Goal: Task Accomplishment & Management: Complete application form

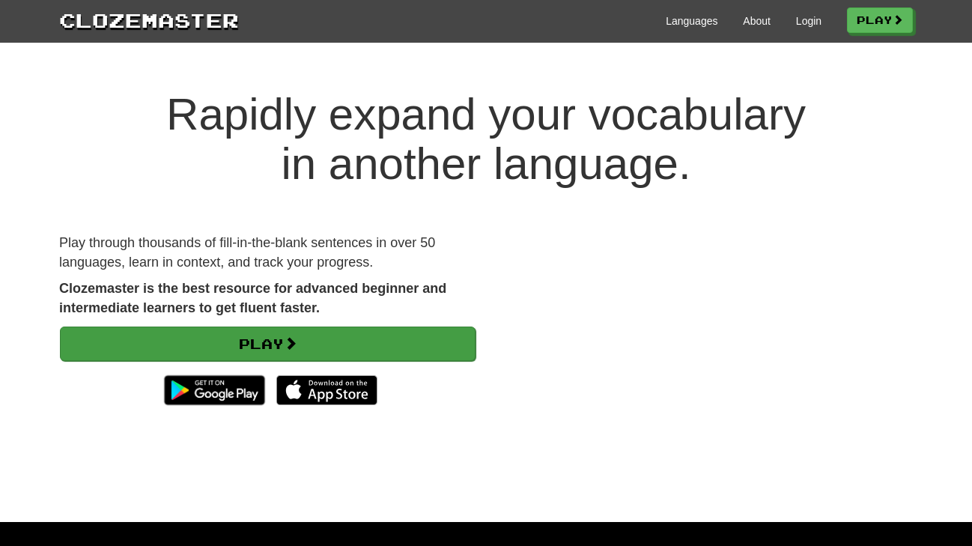
click at [270, 344] on link "Play" at bounding box center [268, 343] width 416 height 34
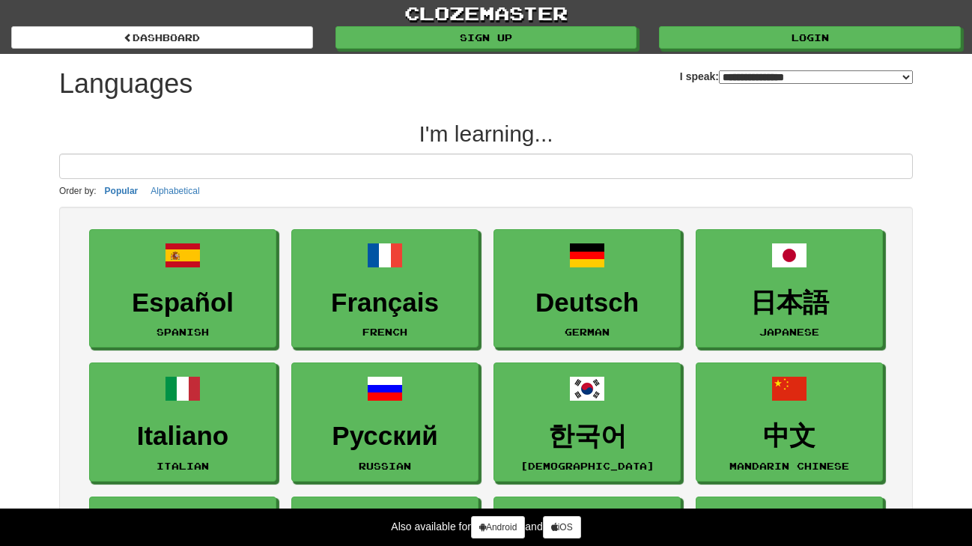
select select "*******"
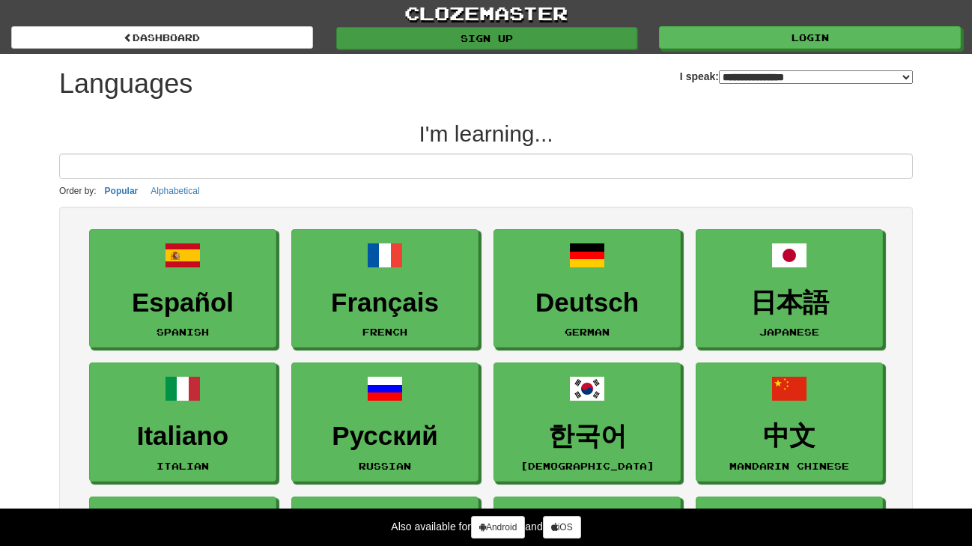
click at [547, 37] on link "Sign up" at bounding box center [487, 38] width 302 height 22
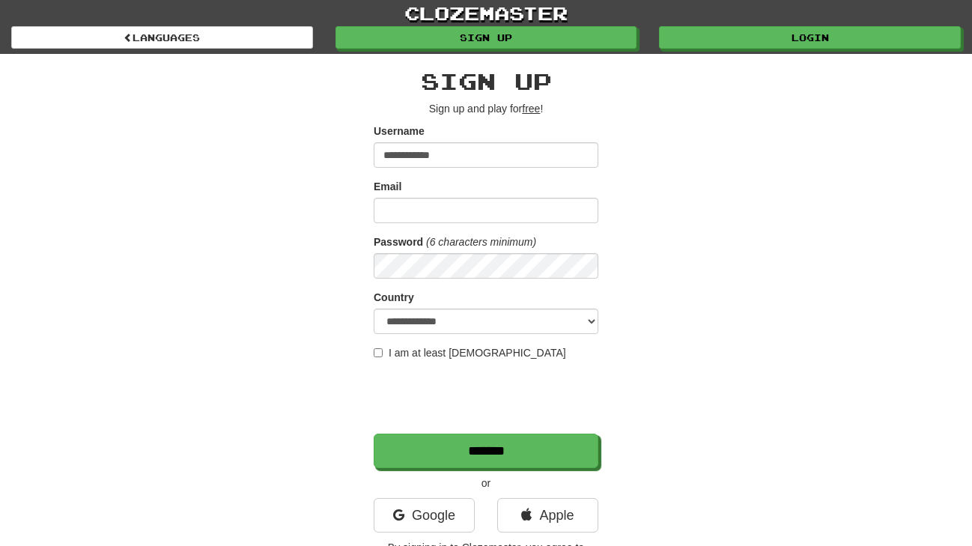
type input "**********"
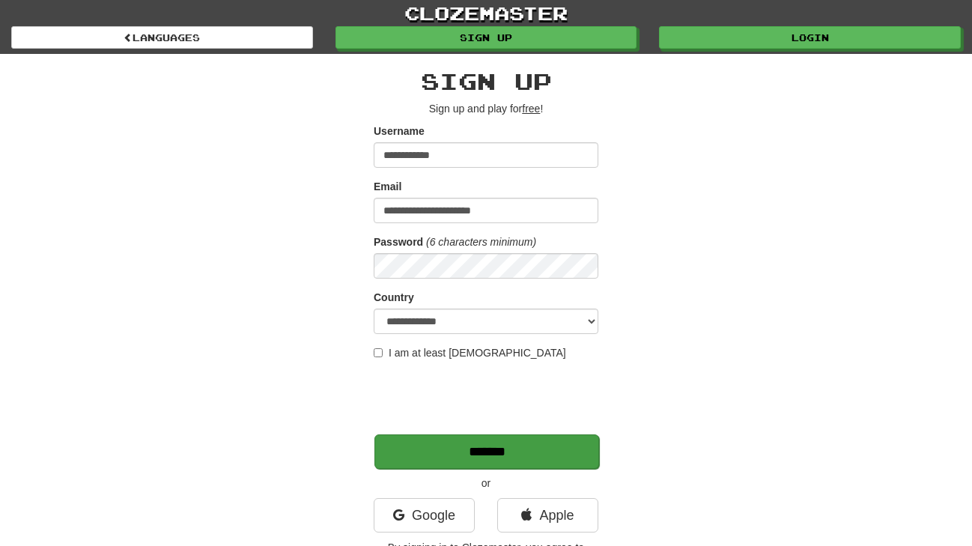
click at [451, 451] on input "*******" at bounding box center [486, 451] width 225 height 34
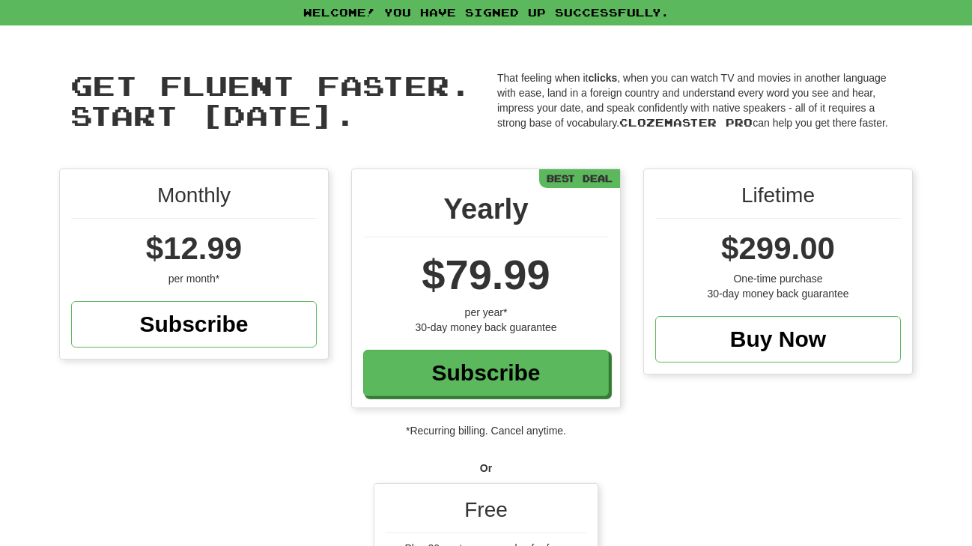
click at [680, 426] on p "*Recurring billing. Cancel anytime." at bounding box center [486, 430] width 972 height 15
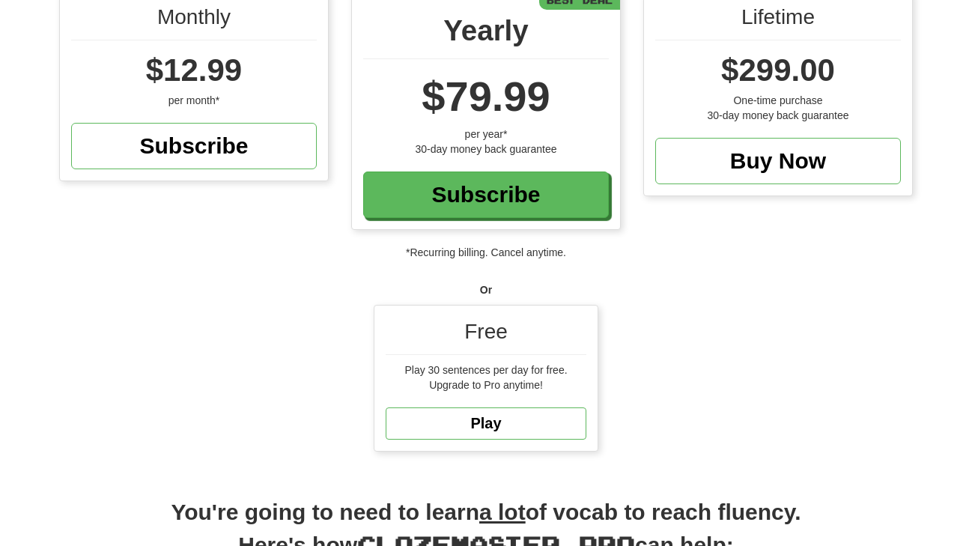
scroll to position [180, 0]
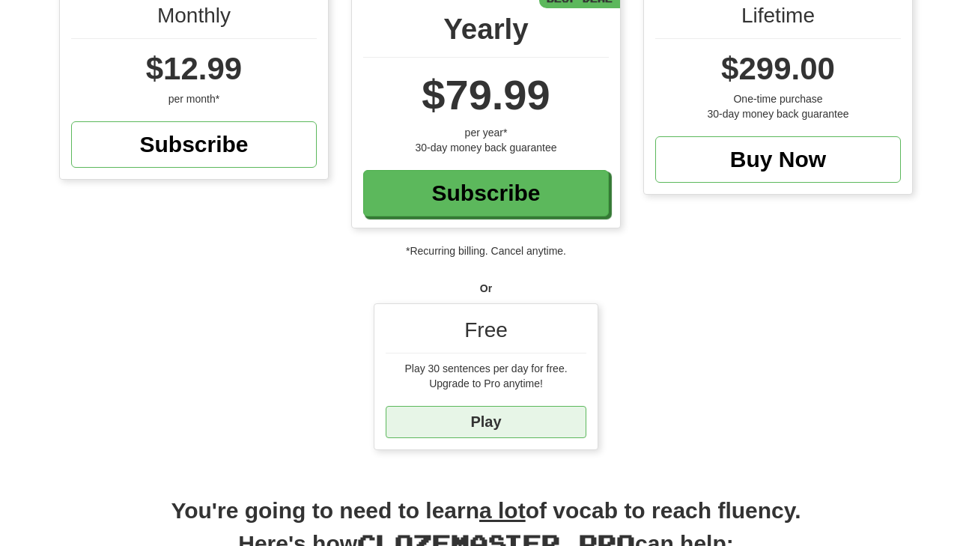
click at [501, 407] on link "Play" at bounding box center [486, 422] width 201 height 32
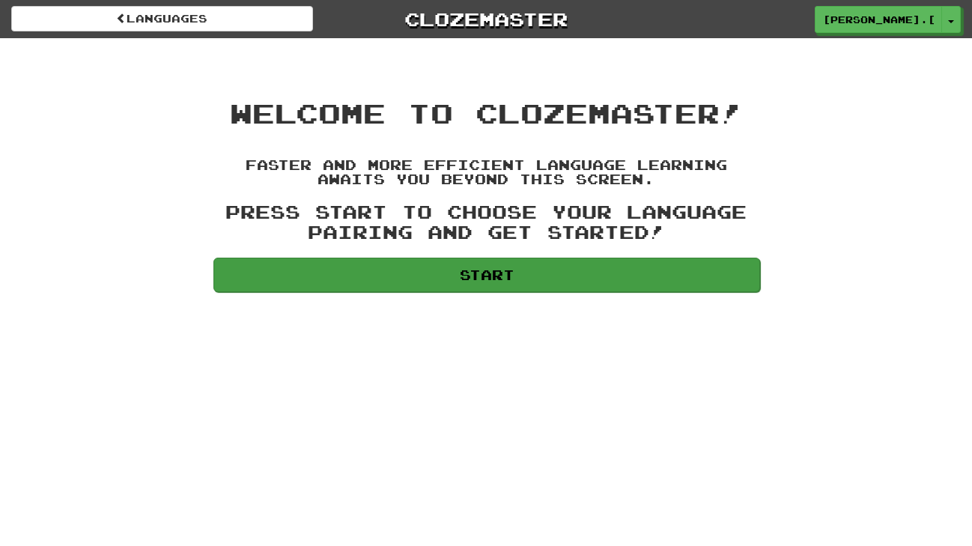
click at [477, 279] on link "Start" at bounding box center [486, 275] width 547 height 34
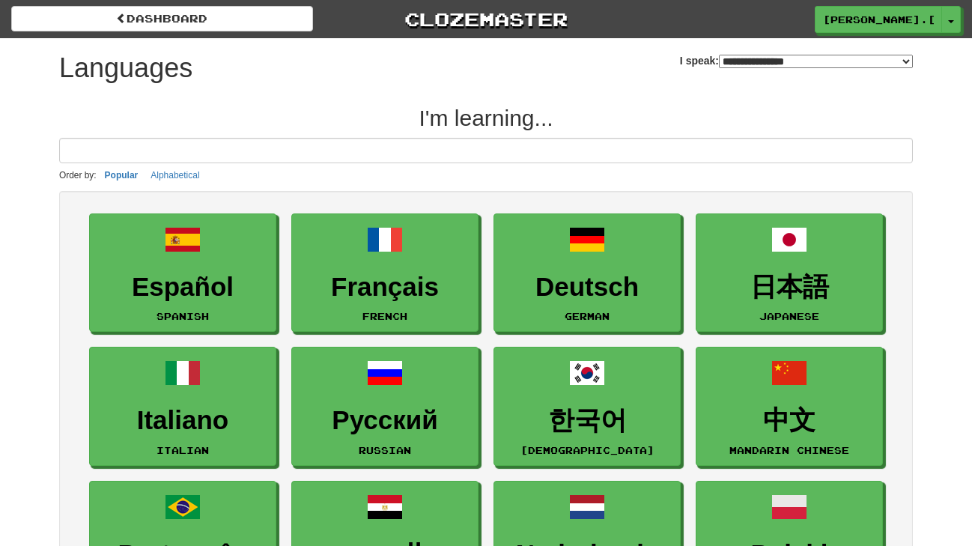
select select "*******"
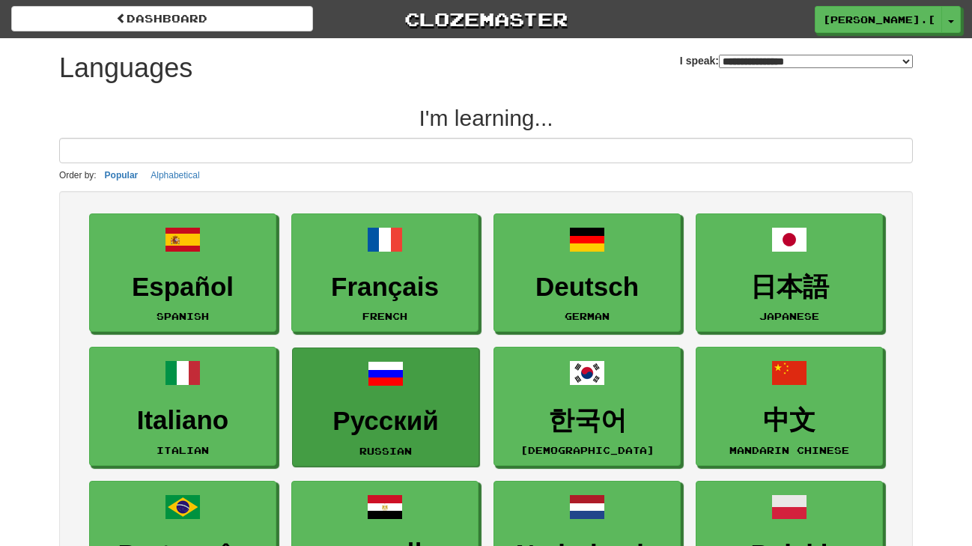
click at [421, 394] on link "Русский Russian" at bounding box center [385, 406] width 187 height 119
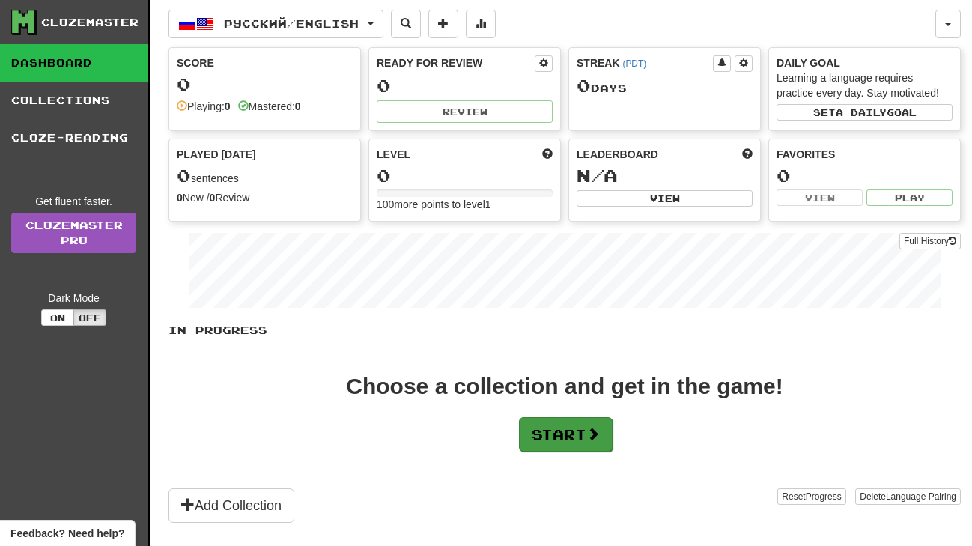
click at [537, 443] on button "Start" at bounding box center [566, 434] width 94 height 34
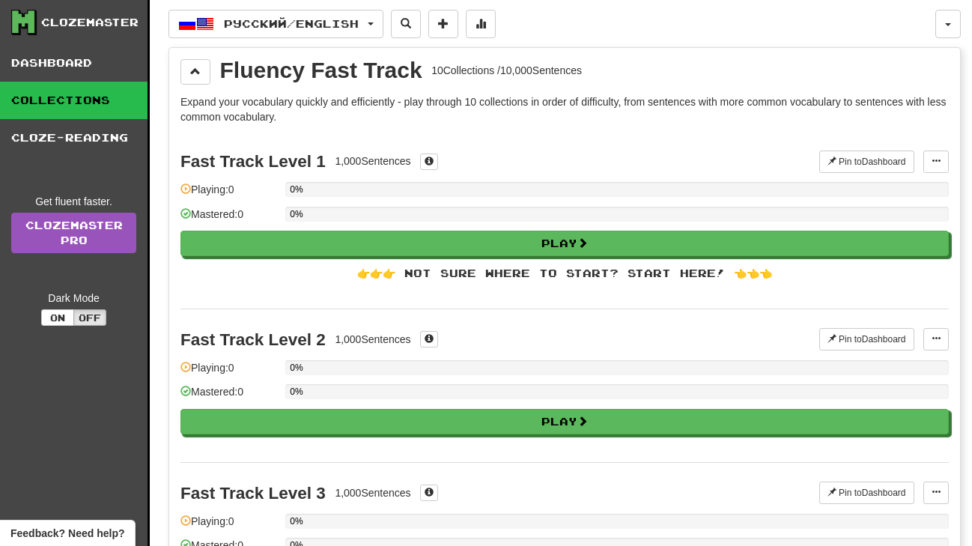
click at [72, 52] on link "Dashboard" at bounding box center [73, 62] width 147 height 37
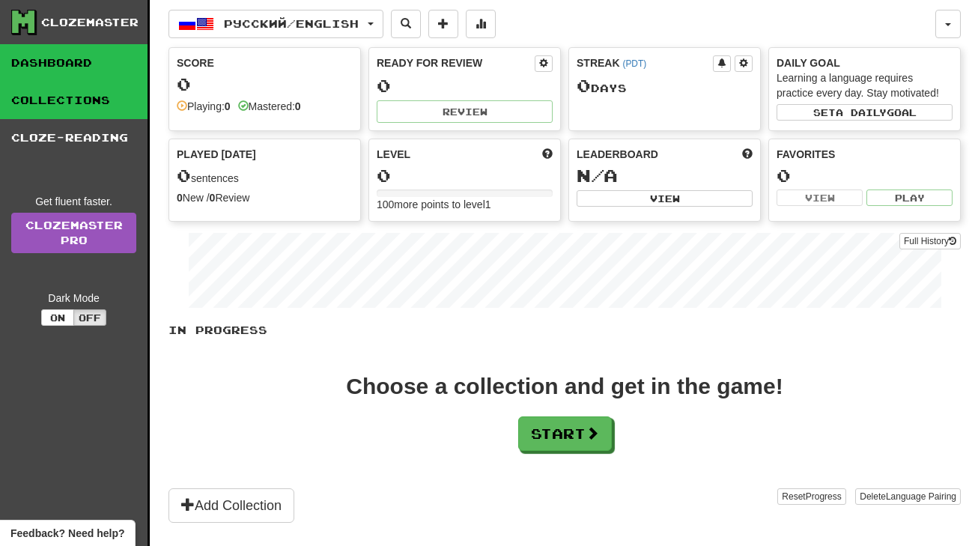
click at [67, 91] on link "Collections" at bounding box center [73, 100] width 147 height 37
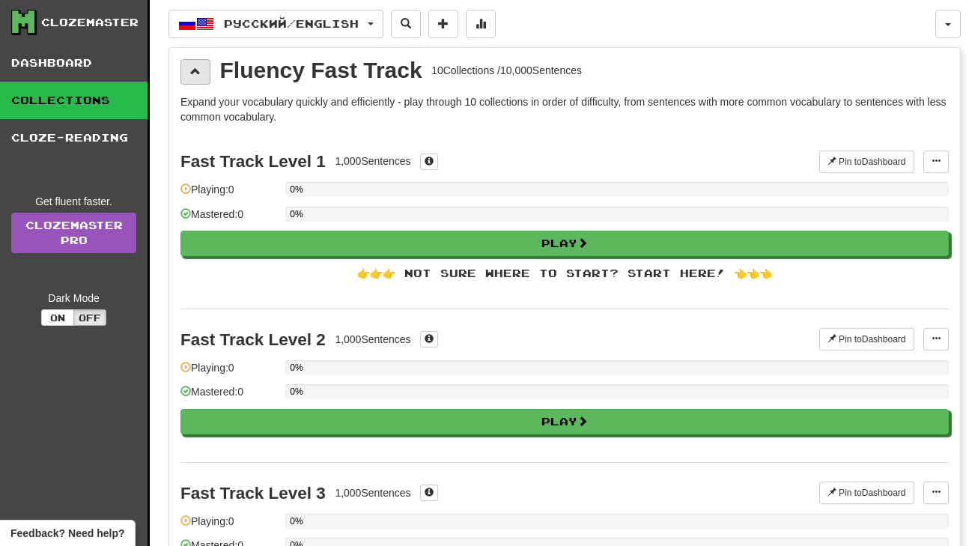
click at [201, 67] on button at bounding box center [195, 71] width 30 height 25
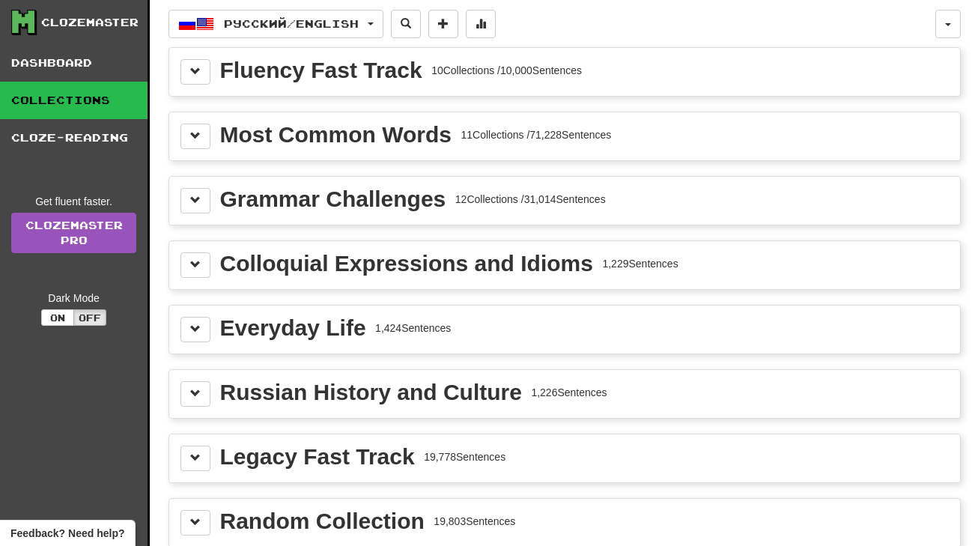
click at [160, 138] on div "Clozemaster Dashboard Collections Cloze-Reading Get fluent faster. Clozemaster …" at bounding box center [485, 332] width 949 height 664
click at [200, 201] on span at bounding box center [195, 200] width 10 height 10
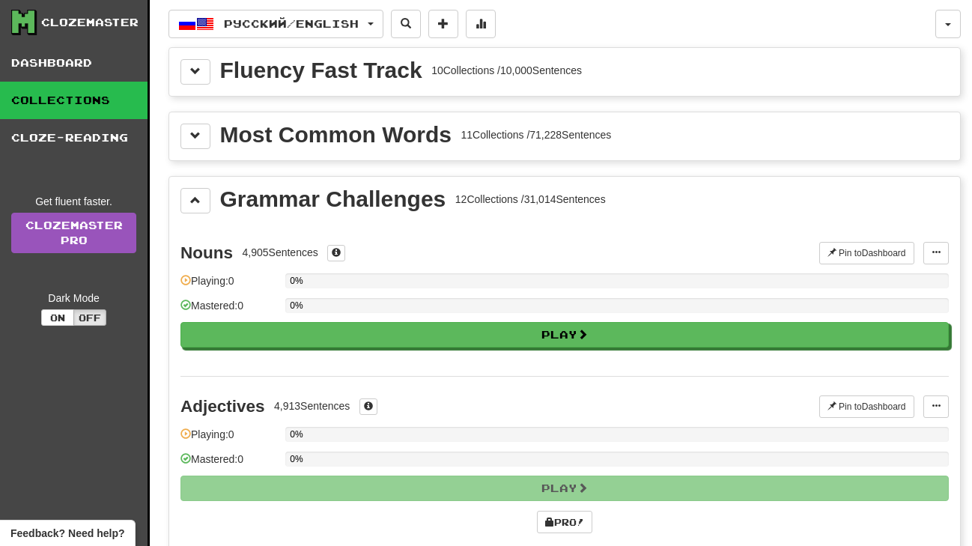
click at [192, 199] on span at bounding box center [195, 200] width 10 height 10
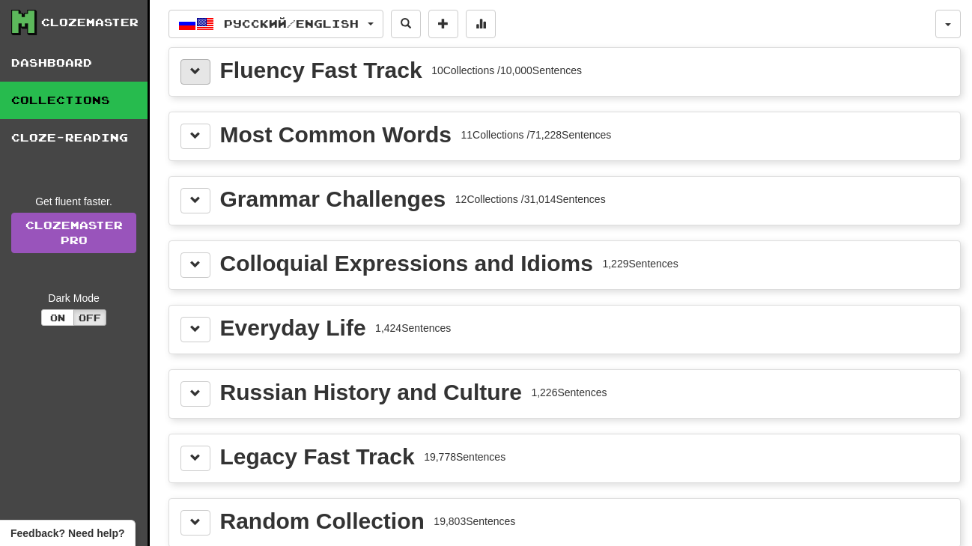
click at [201, 67] on button at bounding box center [195, 71] width 30 height 25
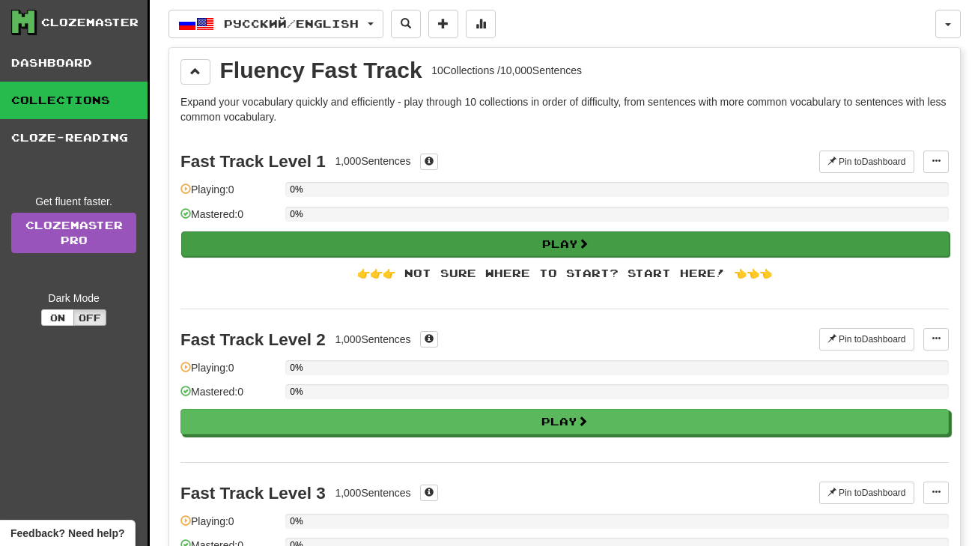
click at [359, 240] on button "Play" at bounding box center [565, 243] width 768 height 25
select select "**"
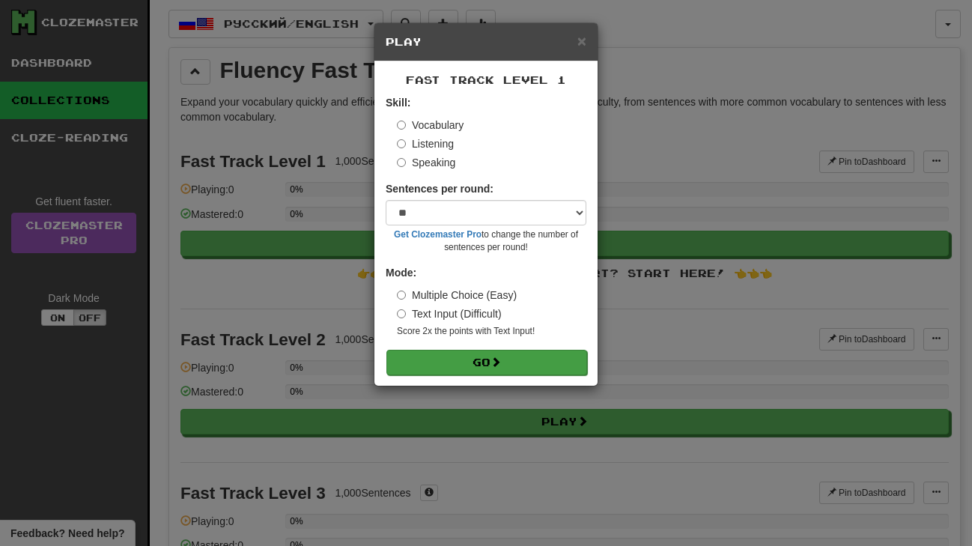
click at [453, 359] on button "Go" at bounding box center [486, 362] width 201 height 25
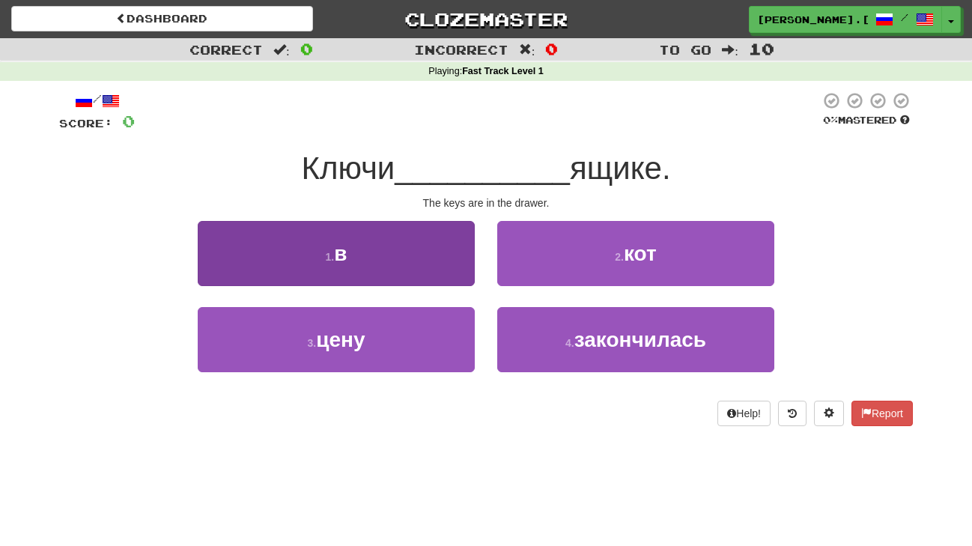
click at [395, 259] on button "1 . в" at bounding box center [336, 253] width 277 height 65
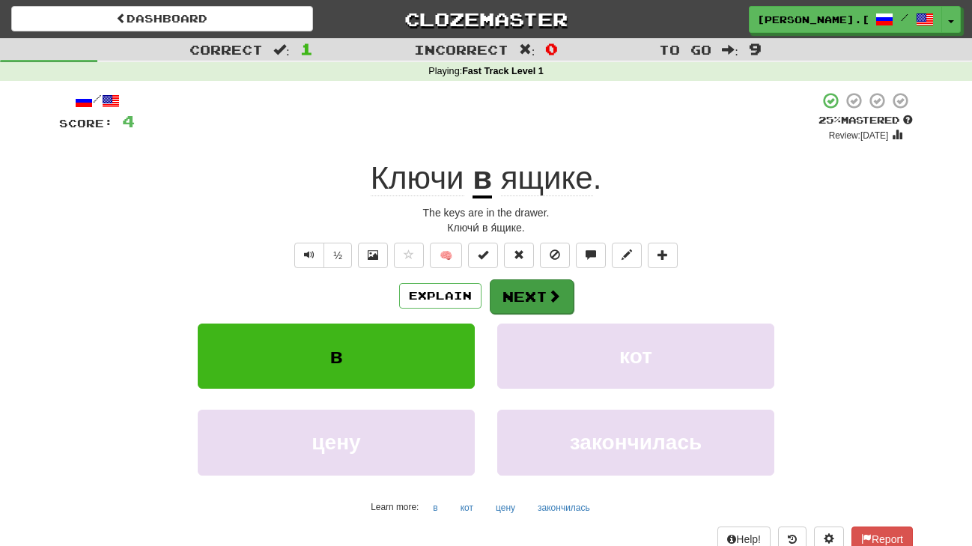
click at [523, 293] on button "Next" at bounding box center [532, 296] width 84 height 34
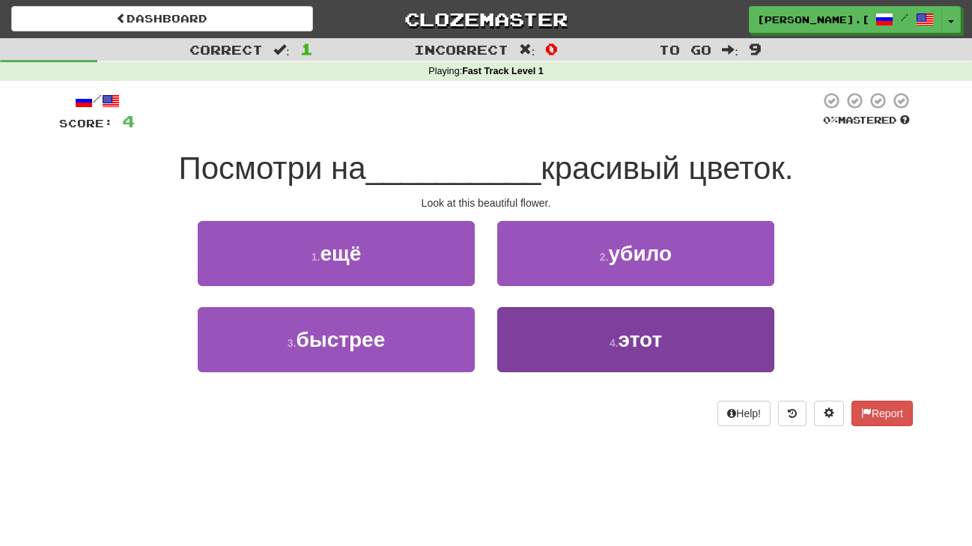
click at [567, 344] on button "4 . этот" at bounding box center [635, 339] width 277 height 65
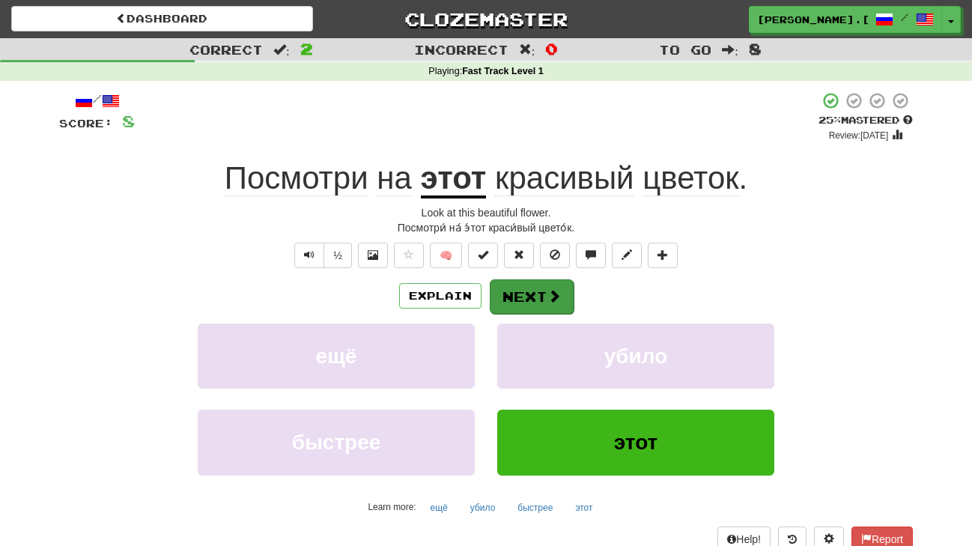
click at [532, 290] on button "Next" at bounding box center [532, 296] width 84 height 34
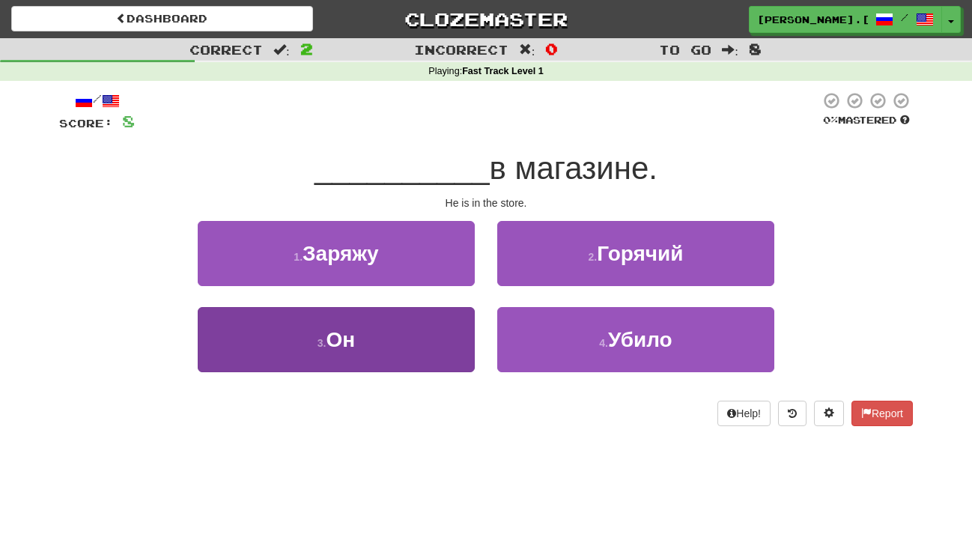
click at [361, 338] on button "3 . Он" at bounding box center [336, 339] width 277 height 65
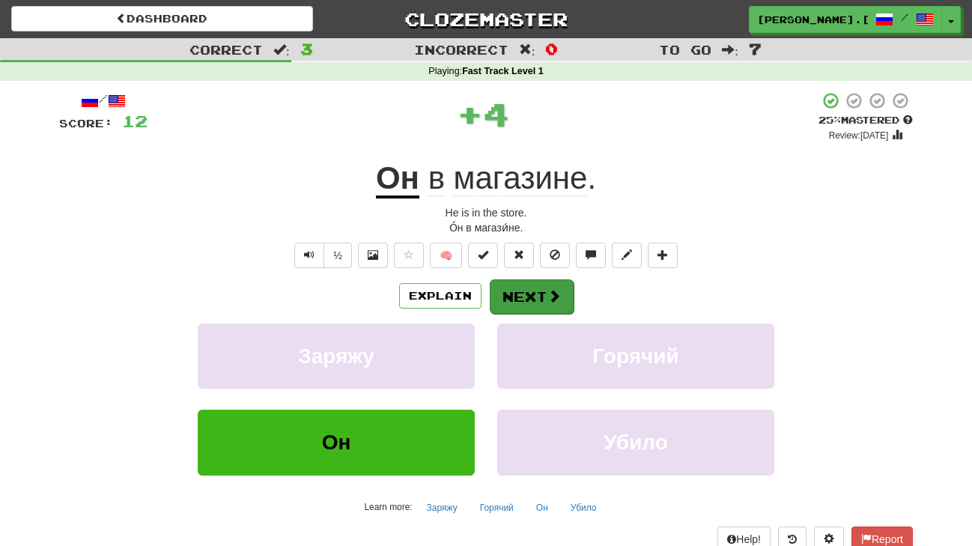
click at [526, 288] on button "Next" at bounding box center [532, 296] width 84 height 34
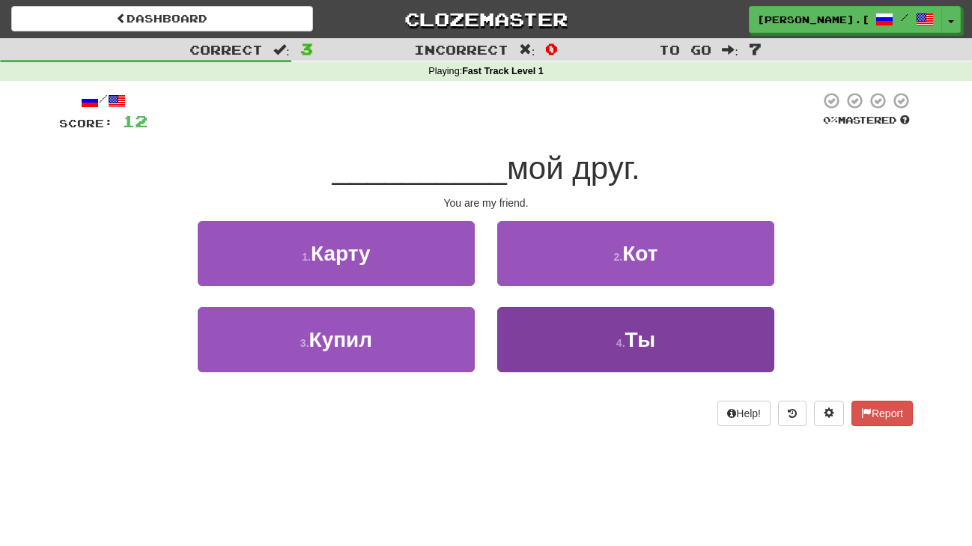
click at [639, 341] on span "Ты" at bounding box center [640, 339] width 31 height 23
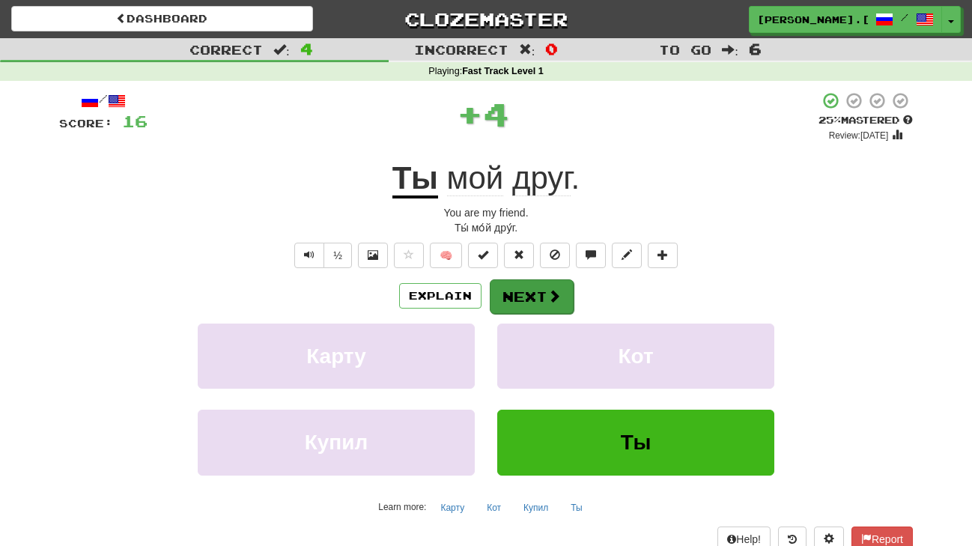
click at [540, 287] on button "Next" at bounding box center [532, 296] width 84 height 34
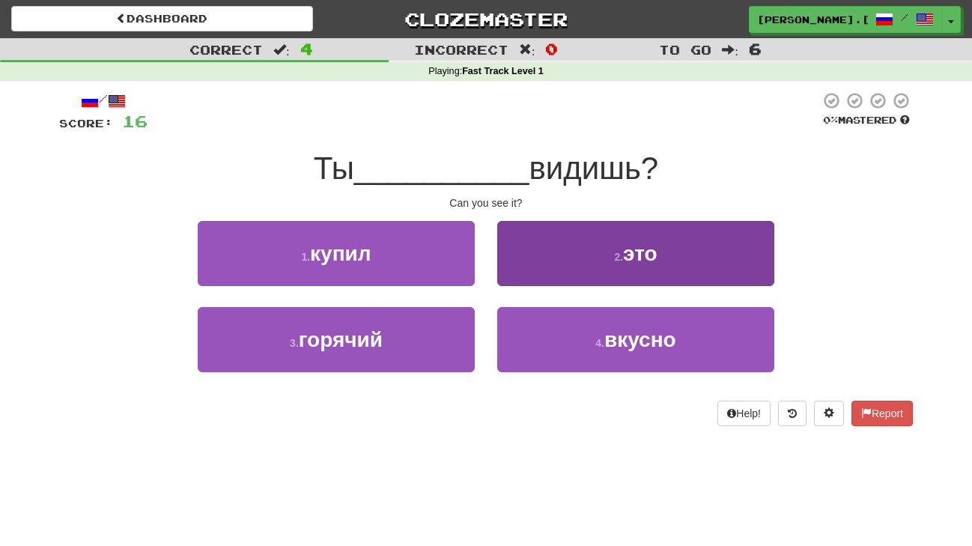
click at [619, 244] on button "2 . это" at bounding box center [635, 253] width 277 height 65
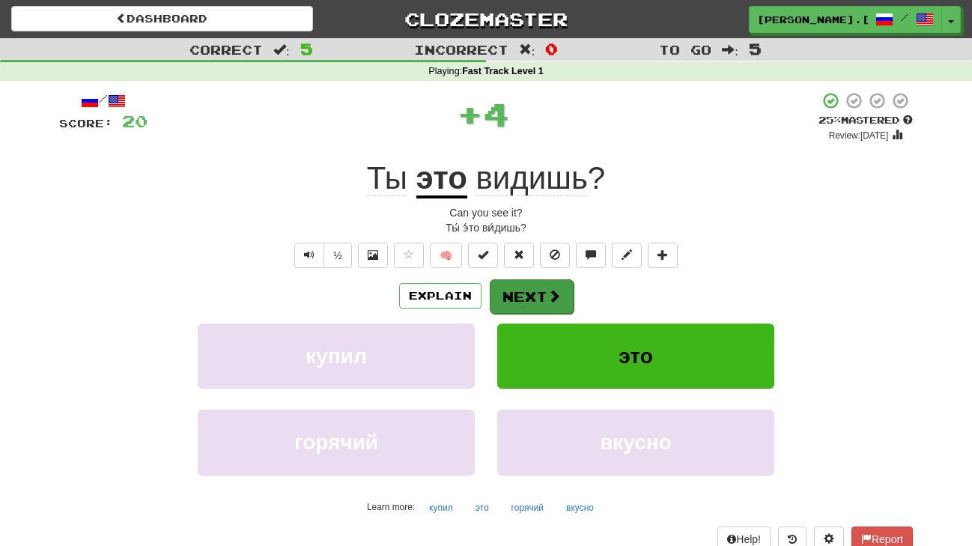
click at [536, 300] on button "Next" at bounding box center [532, 296] width 84 height 34
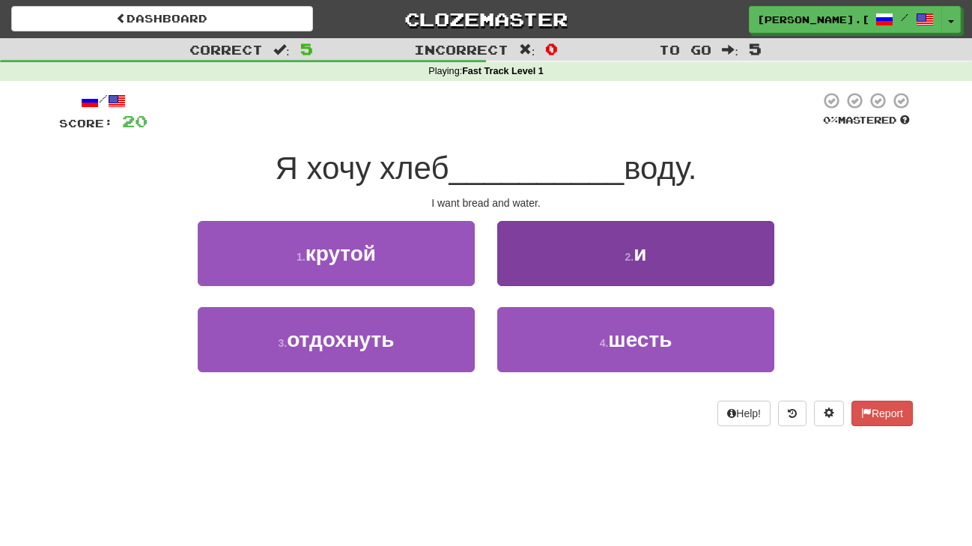
click at [580, 251] on button "2 . и" at bounding box center [635, 253] width 277 height 65
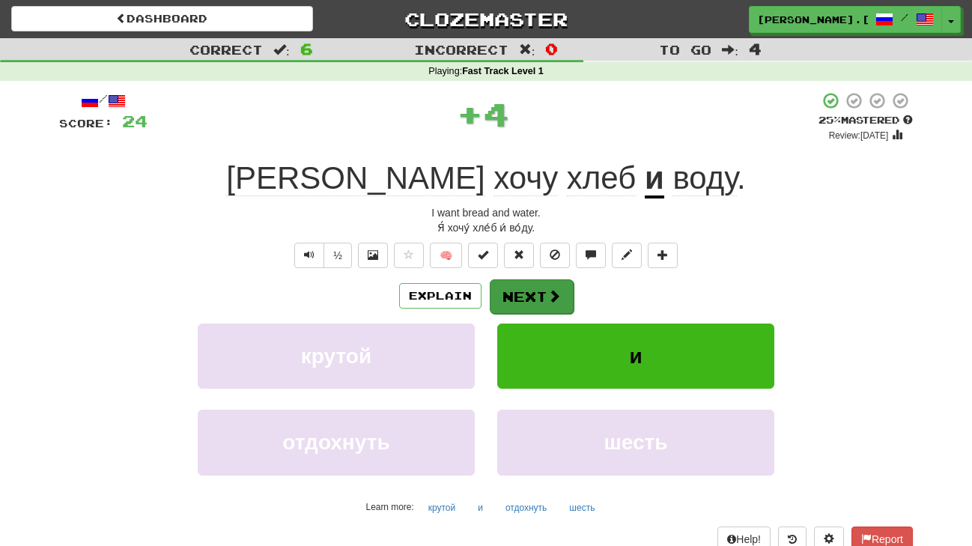
click at [547, 293] on span at bounding box center [553, 295] width 13 height 13
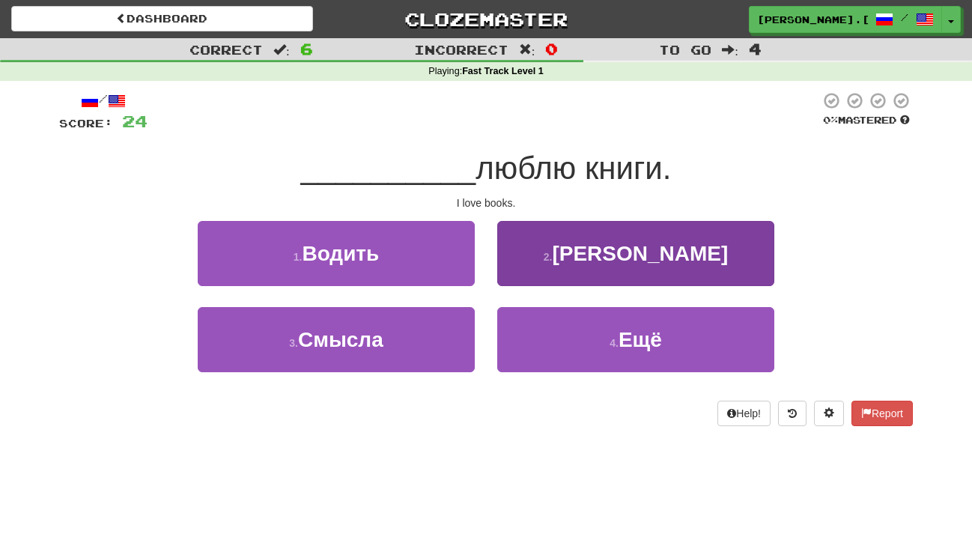
click at [585, 255] on button "2 . Я" at bounding box center [635, 253] width 277 height 65
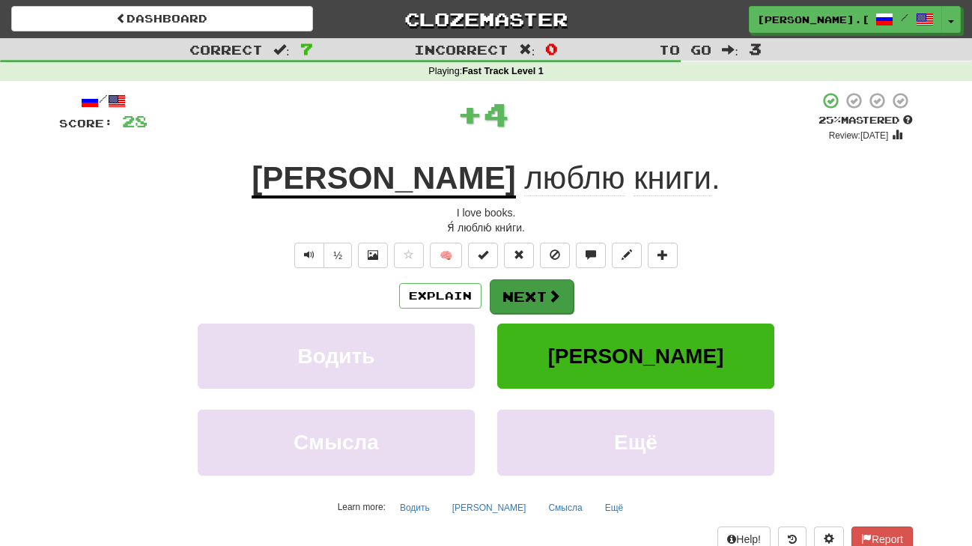
click at [509, 298] on button "Next" at bounding box center [532, 296] width 84 height 34
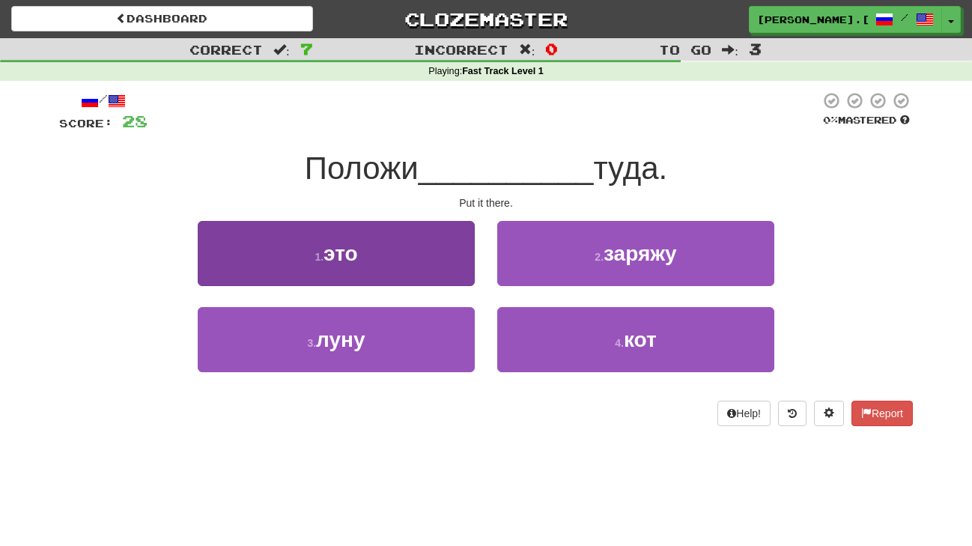
click at [362, 256] on button "1 . это" at bounding box center [336, 253] width 277 height 65
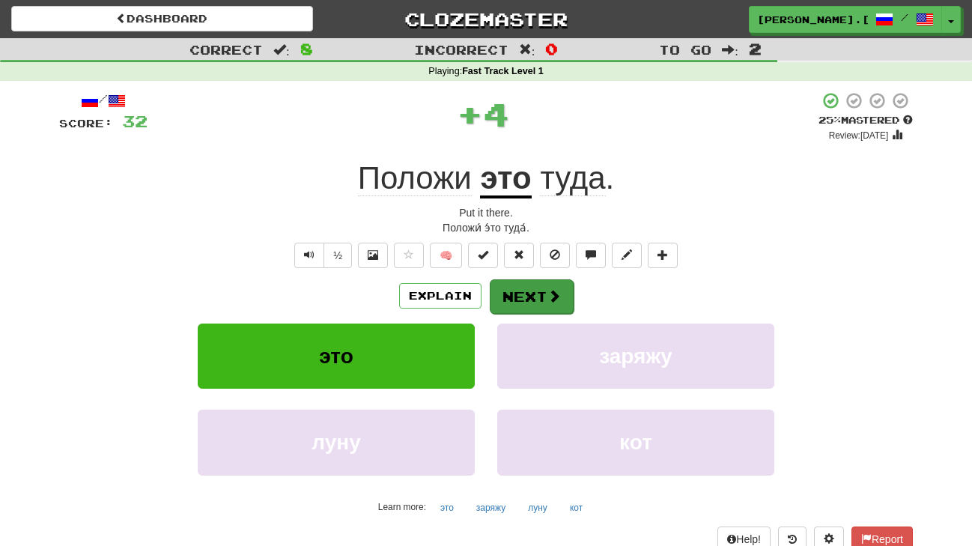
click at [534, 293] on button "Next" at bounding box center [532, 296] width 84 height 34
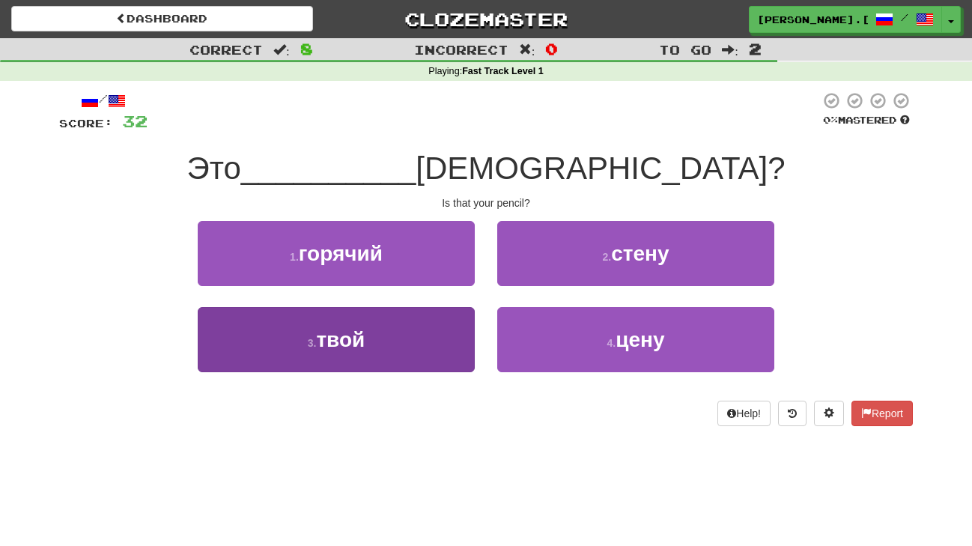
click at [433, 338] on button "3 . твой" at bounding box center [336, 339] width 277 height 65
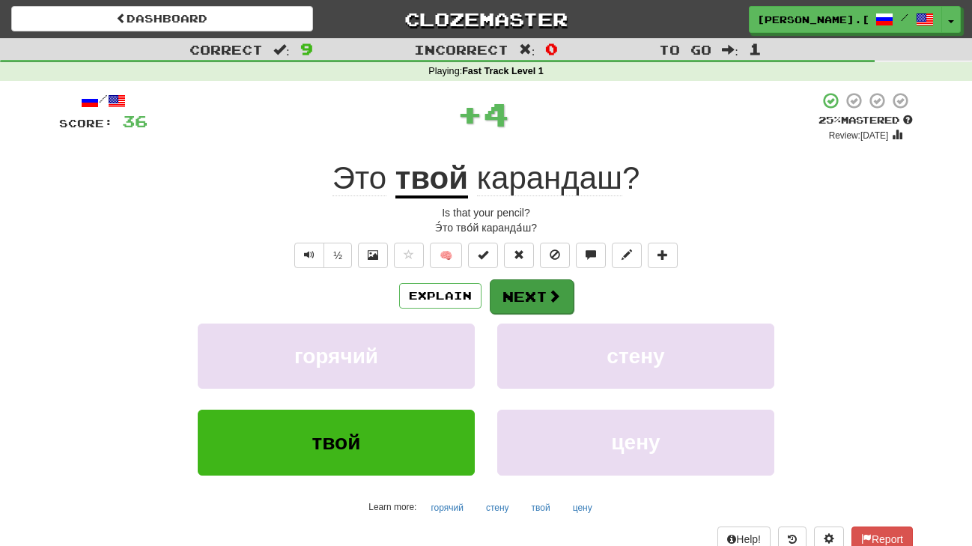
click at [535, 291] on button "Next" at bounding box center [532, 296] width 84 height 34
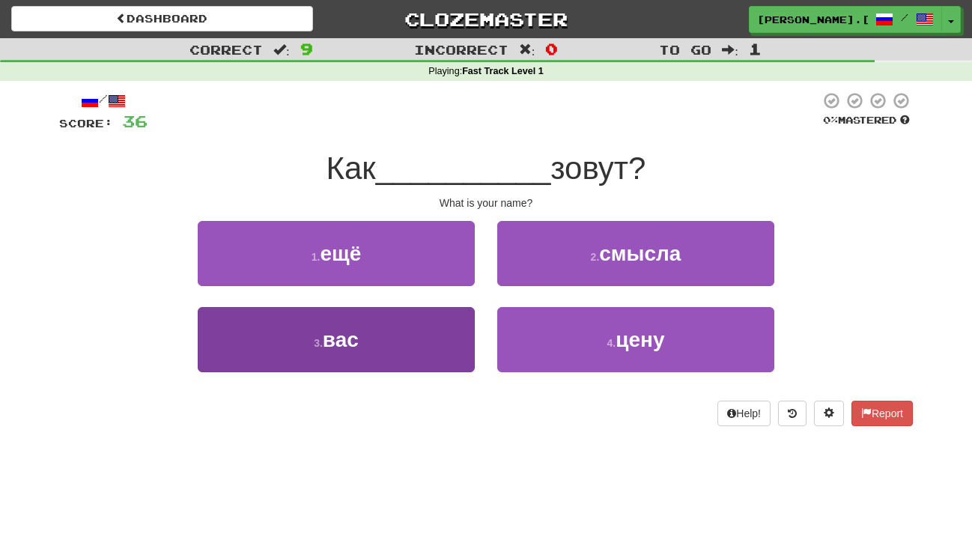
click at [422, 350] on button "3 . вас" at bounding box center [336, 339] width 277 height 65
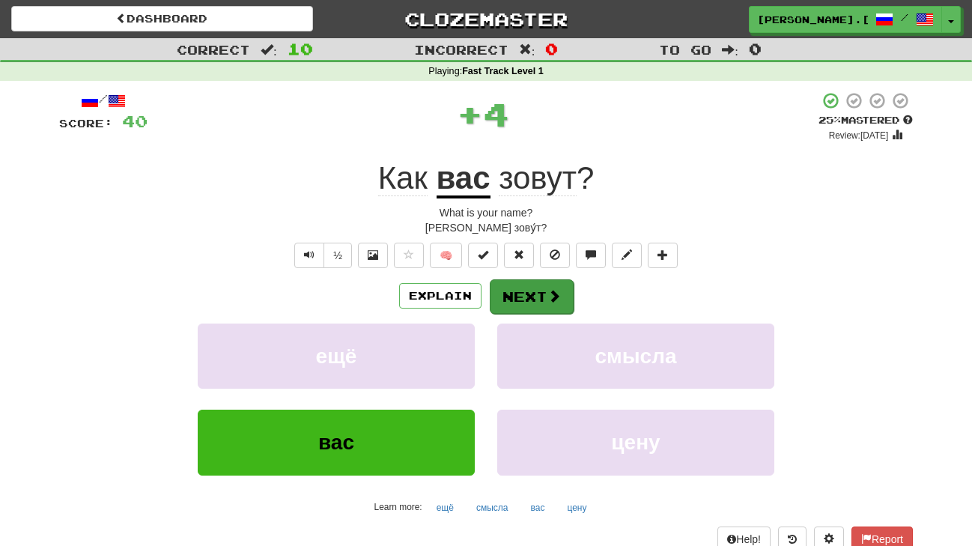
click at [514, 288] on button "Next" at bounding box center [532, 296] width 84 height 34
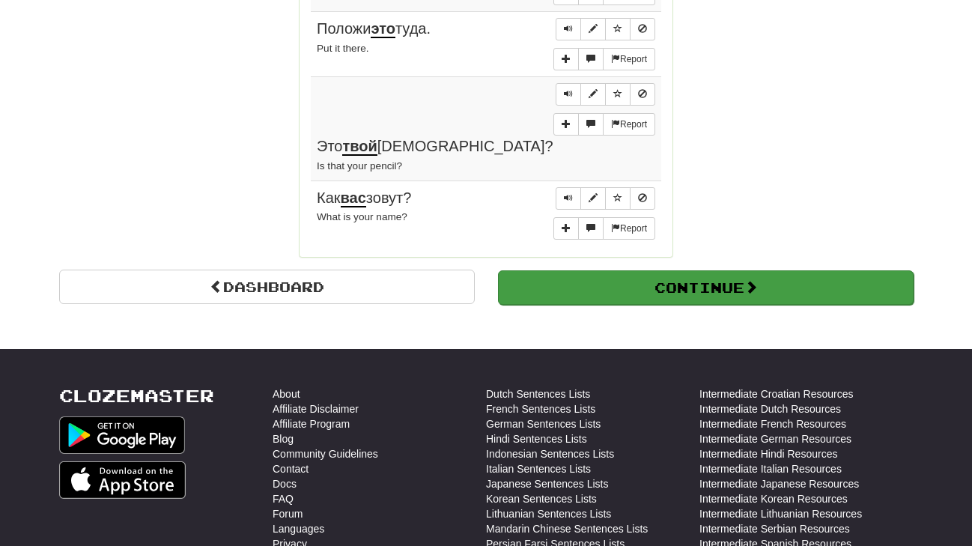
click at [644, 270] on button "Continue" at bounding box center [706, 287] width 416 height 34
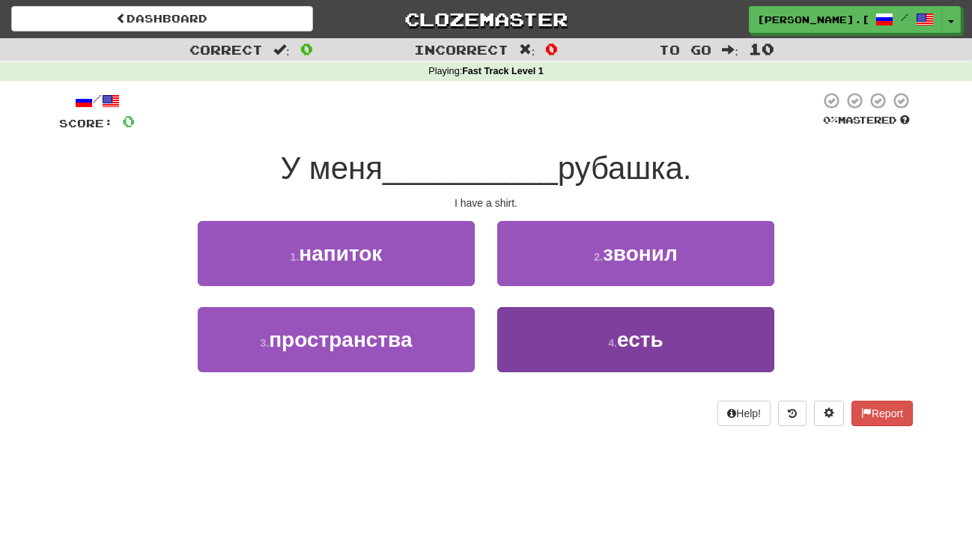
click at [572, 339] on button "4 . есть" at bounding box center [635, 339] width 277 height 65
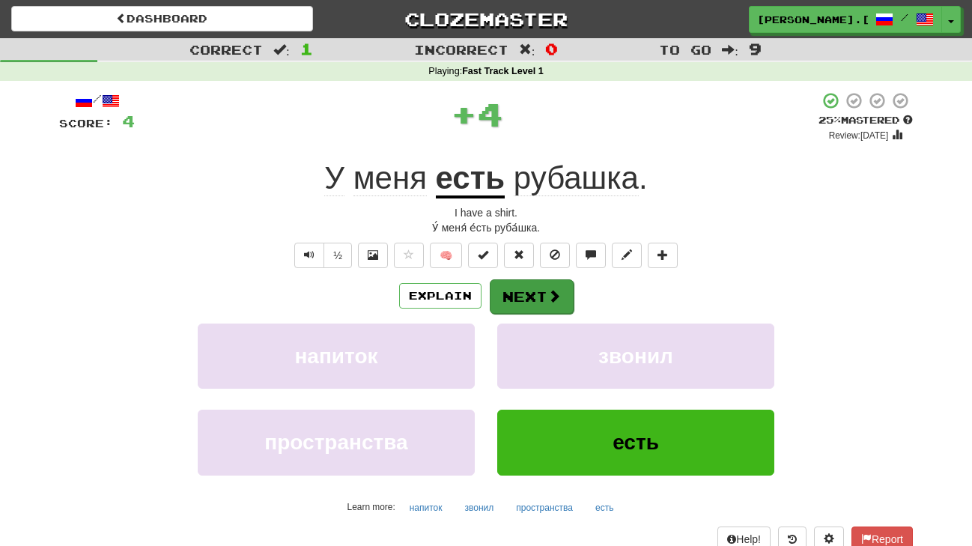
click at [515, 302] on button "Next" at bounding box center [532, 296] width 84 height 34
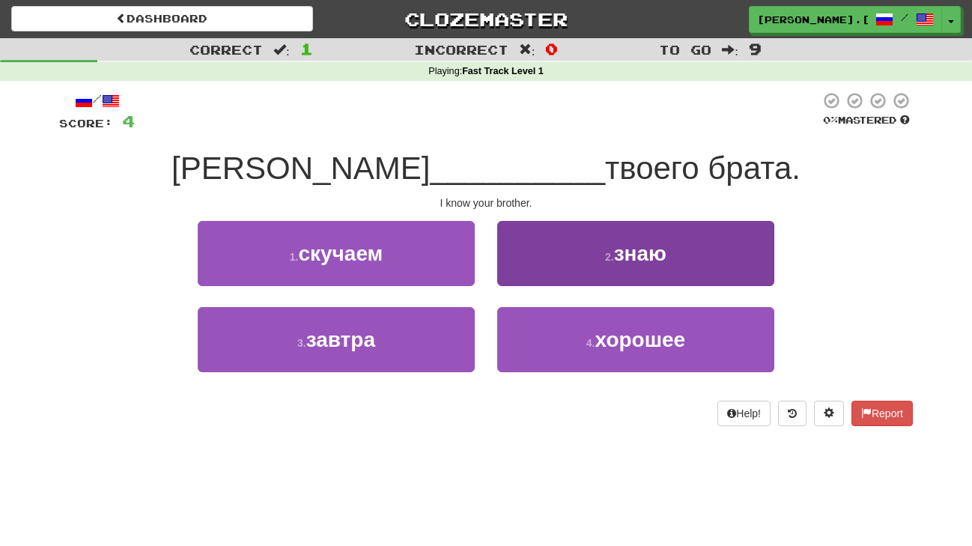
click at [586, 252] on button "2 . знаю" at bounding box center [635, 253] width 277 height 65
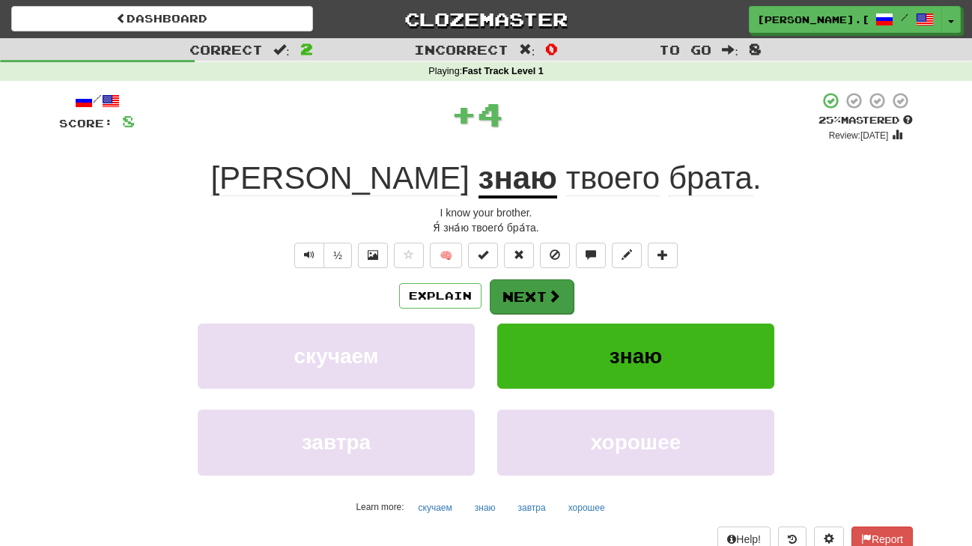
click at [533, 300] on button "Next" at bounding box center [532, 296] width 84 height 34
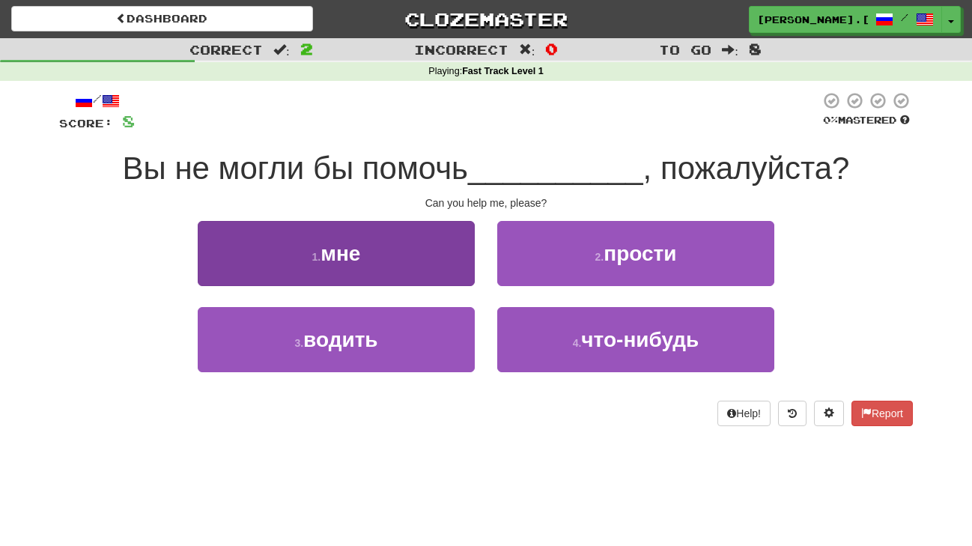
click at [360, 254] on span "мне" at bounding box center [340, 253] width 40 height 23
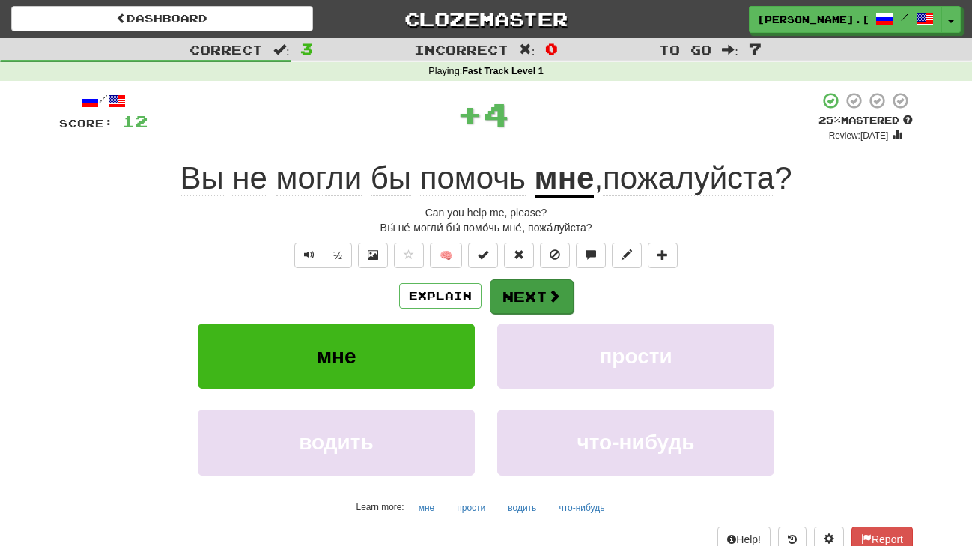
click at [532, 293] on button "Next" at bounding box center [532, 296] width 84 height 34
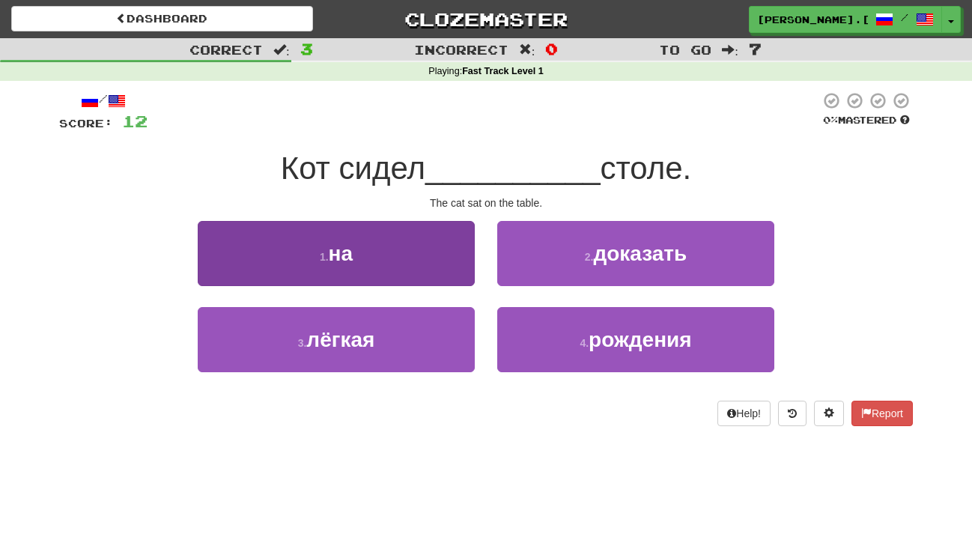
click at [430, 264] on button "1 . на" at bounding box center [336, 253] width 277 height 65
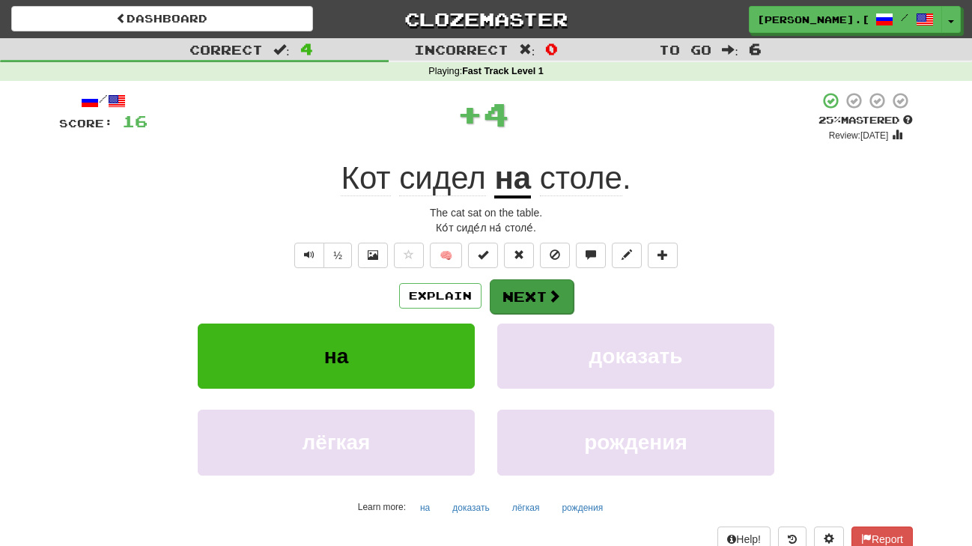
click at [532, 286] on button "Next" at bounding box center [532, 296] width 84 height 34
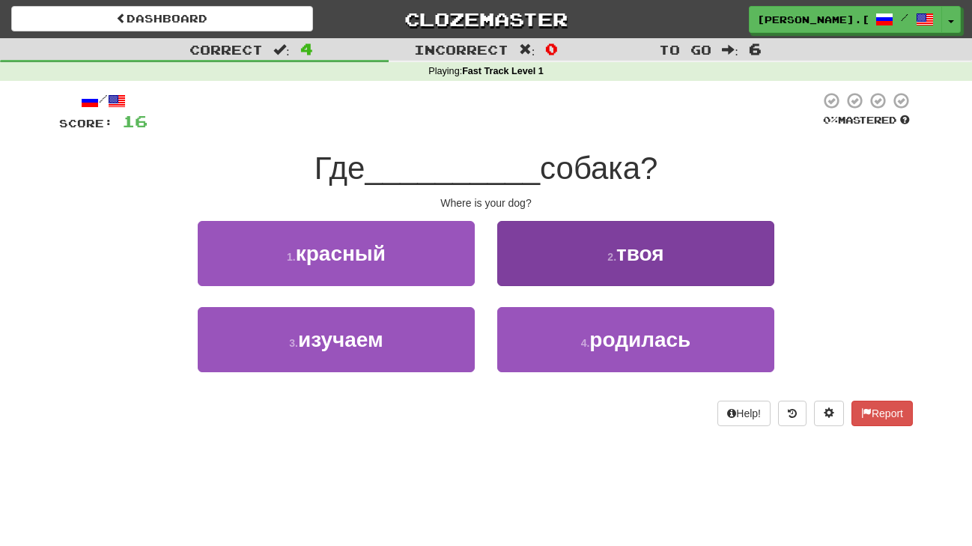
click at [557, 258] on button "2 . твоя" at bounding box center [635, 253] width 277 height 65
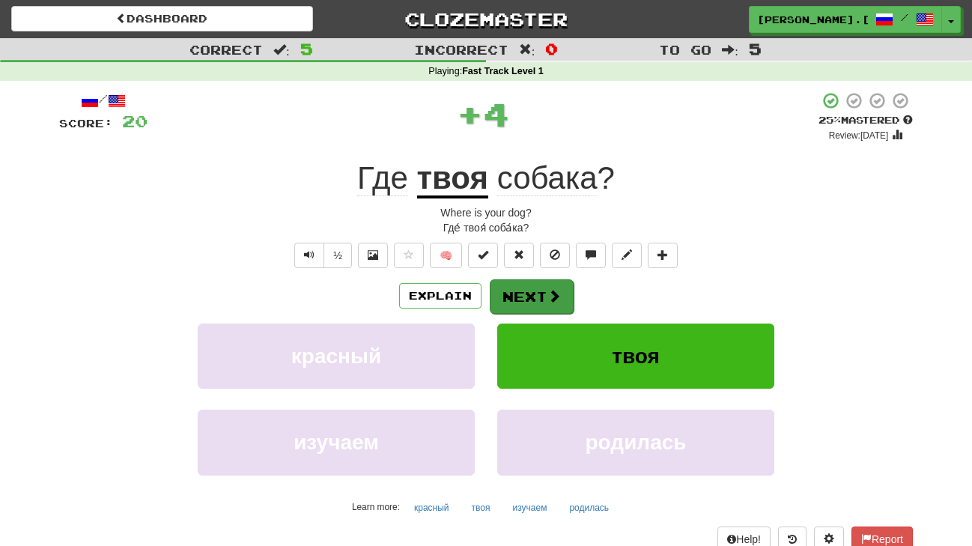
click at [534, 289] on button "Next" at bounding box center [532, 296] width 84 height 34
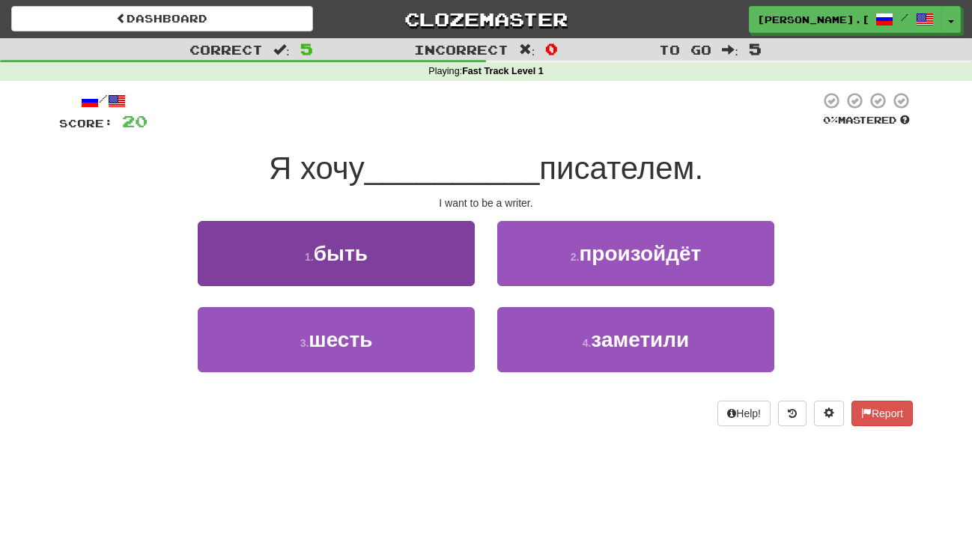
click at [454, 278] on button "1 . быть" at bounding box center [336, 253] width 277 height 65
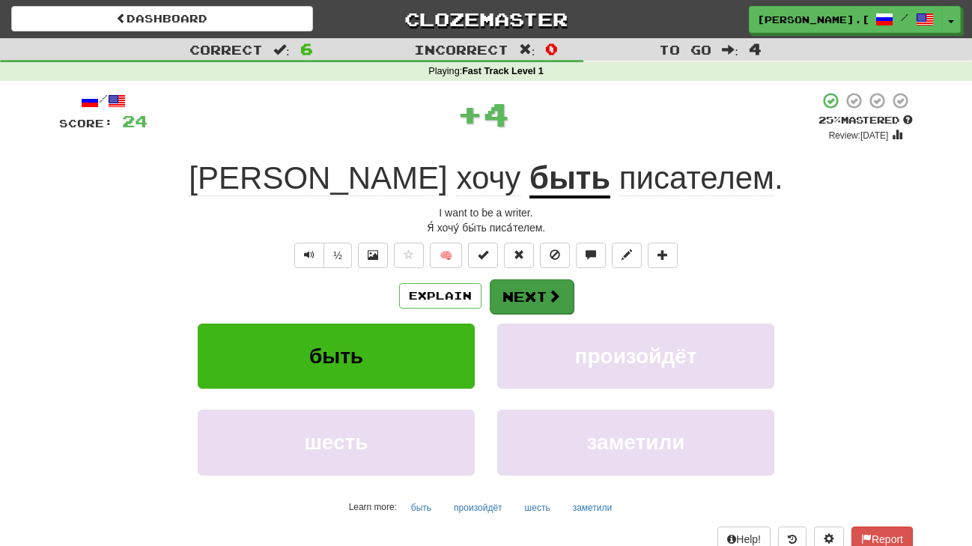
click at [553, 280] on button "Next" at bounding box center [532, 296] width 84 height 34
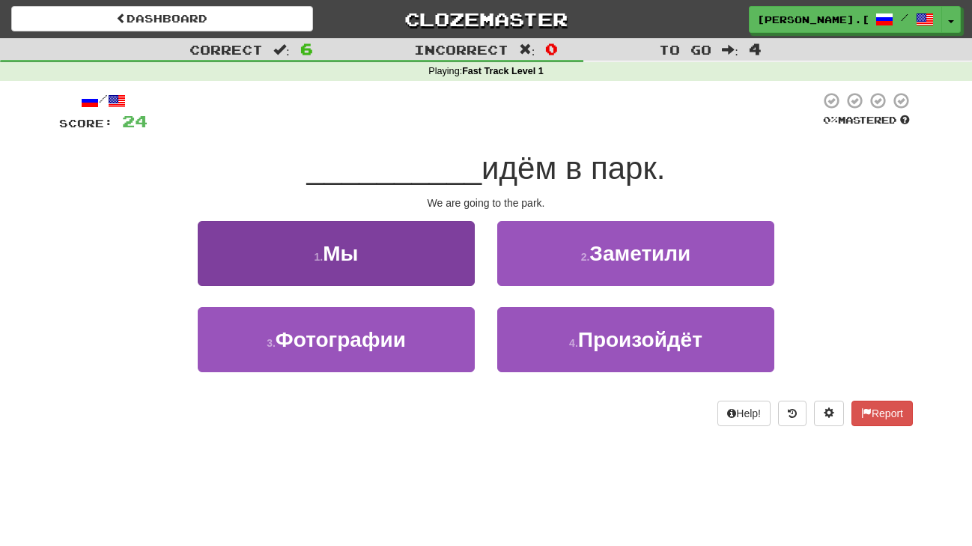
click at [407, 261] on button "1 . Мы" at bounding box center [336, 253] width 277 height 65
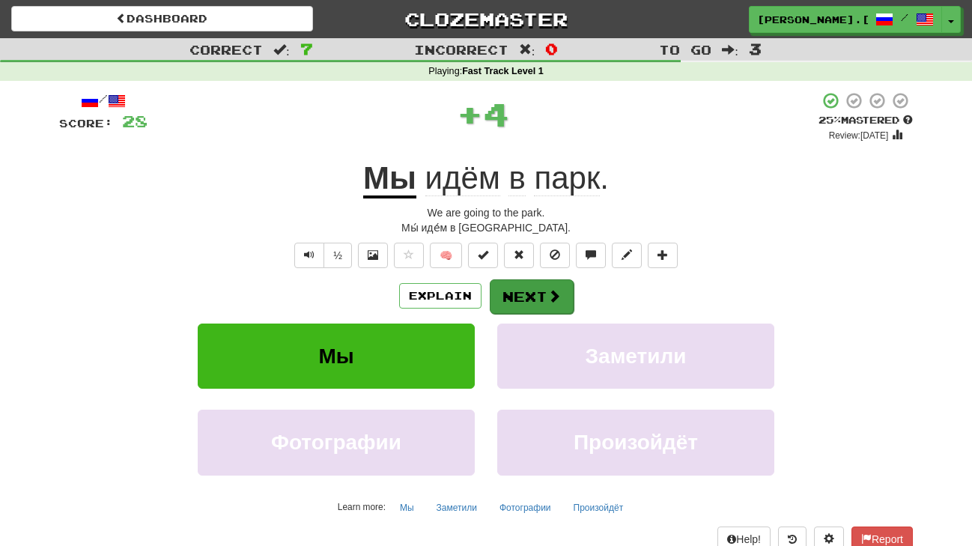
click at [510, 282] on button "Next" at bounding box center [532, 296] width 84 height 34
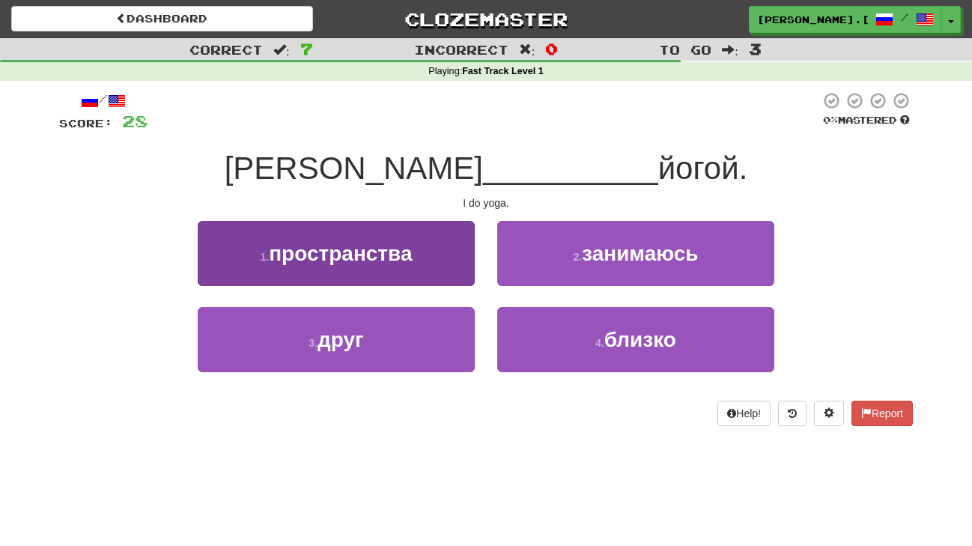
click at [385, 258] on span "пространства" at bounding box center [340, 253] width 143 height 23
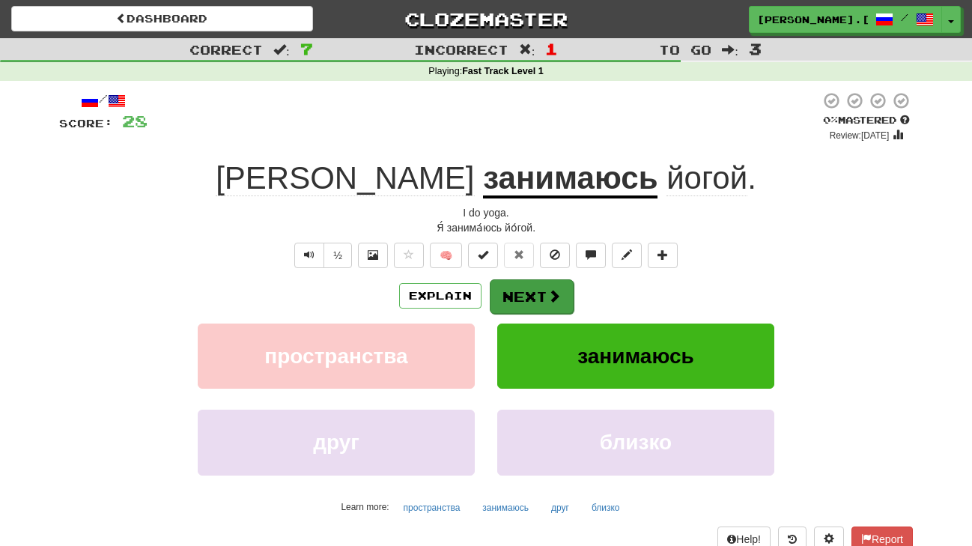
click at [529, 294] on button "Next" at bounding box center [532, 296] width 84 height 34
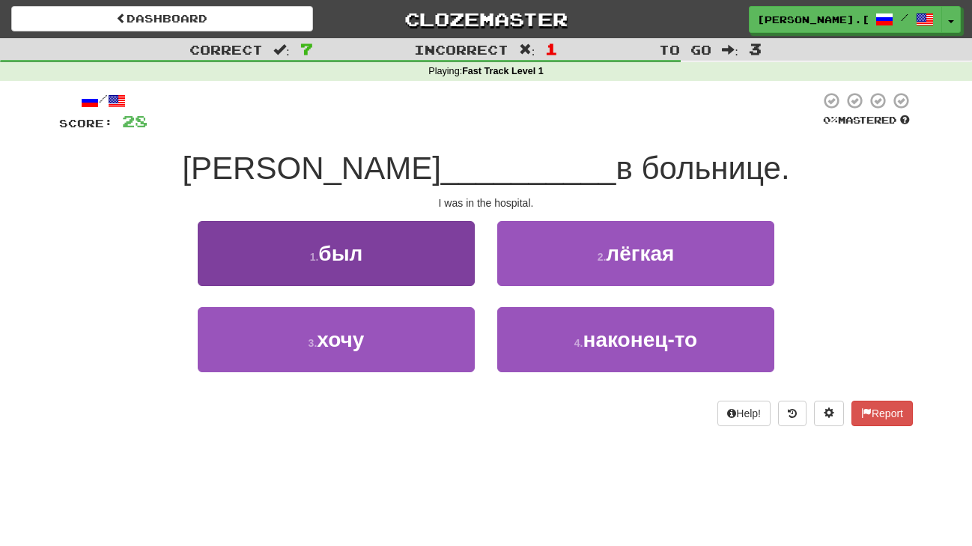
click at [414, 283] on button "1 . был" at bounding box center [336, 253] width 277 height 65
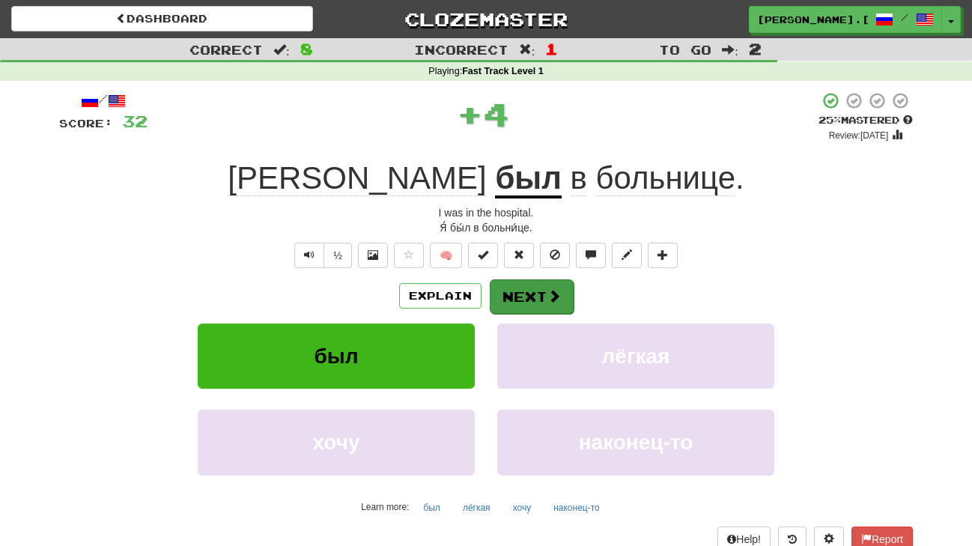
click at [520, 290] on button "Next" at bounding box center [532, 296] width 84 height 34
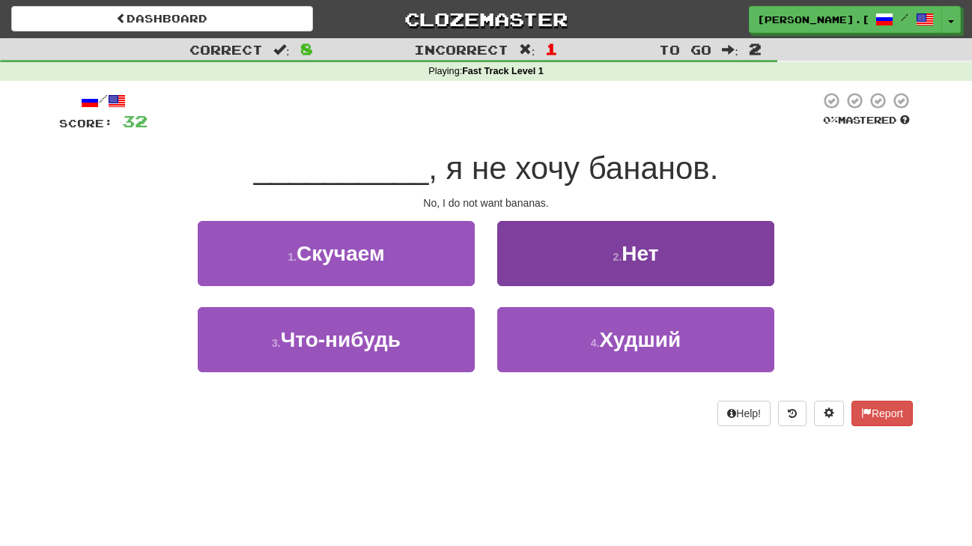
click at [599, 246] on button "2 . Нет" at bounding box center [635, 253] width 277 height 65
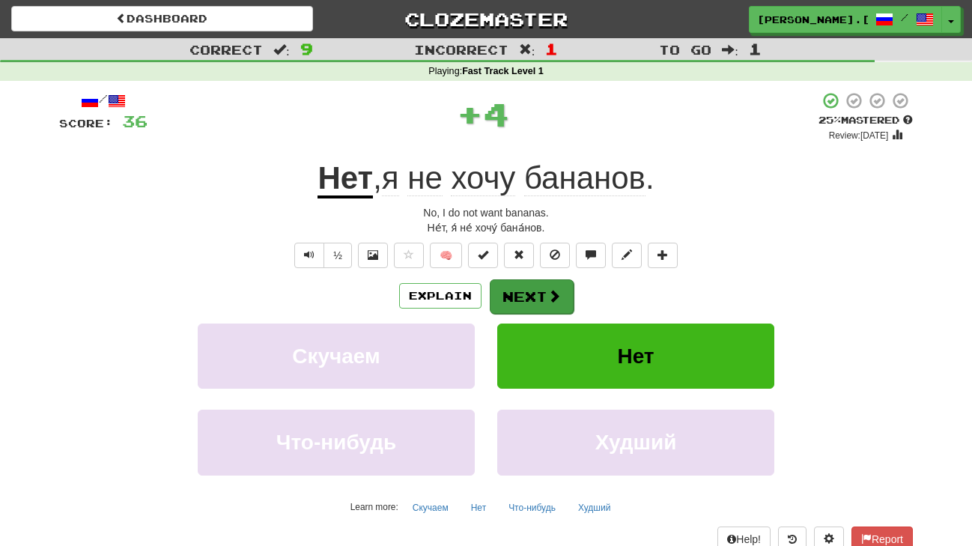
click at [525, 302] on button "Next" at bounding box center [532, 296] width 84 height 34
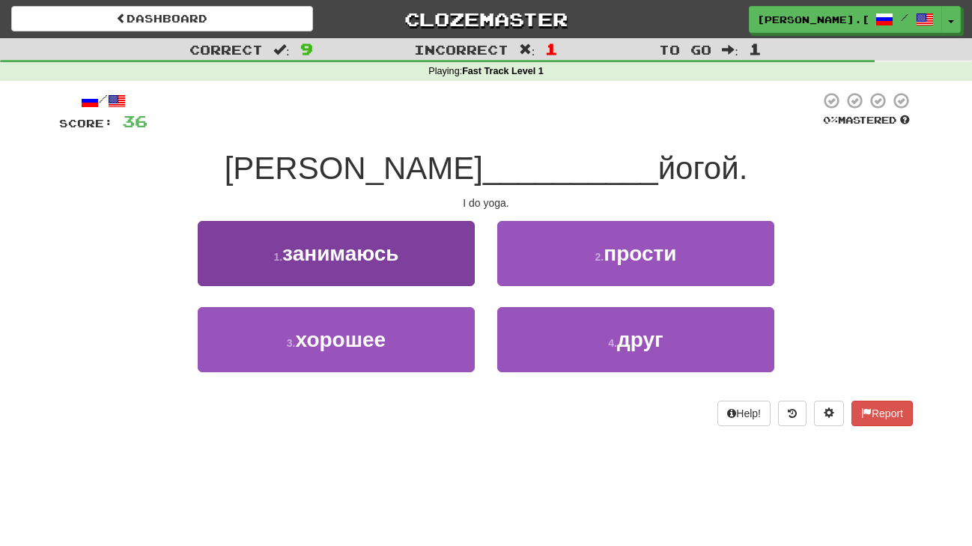
click at [406, 258] on button "1 . занимаюсь" at bounding box center [336, 253] width 277 height 65
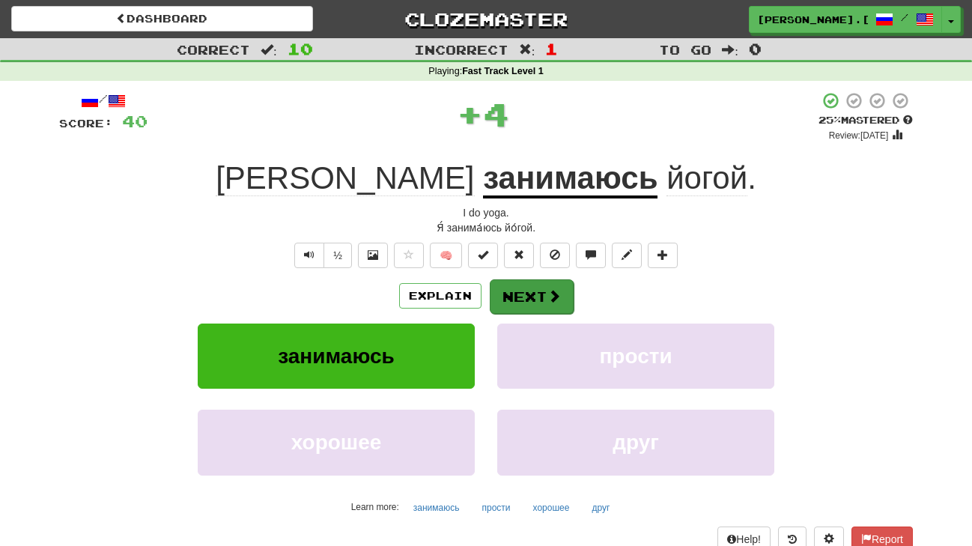
click at [527, 299] on button "Next" at bounding box center [532, 296] width 84 height 34
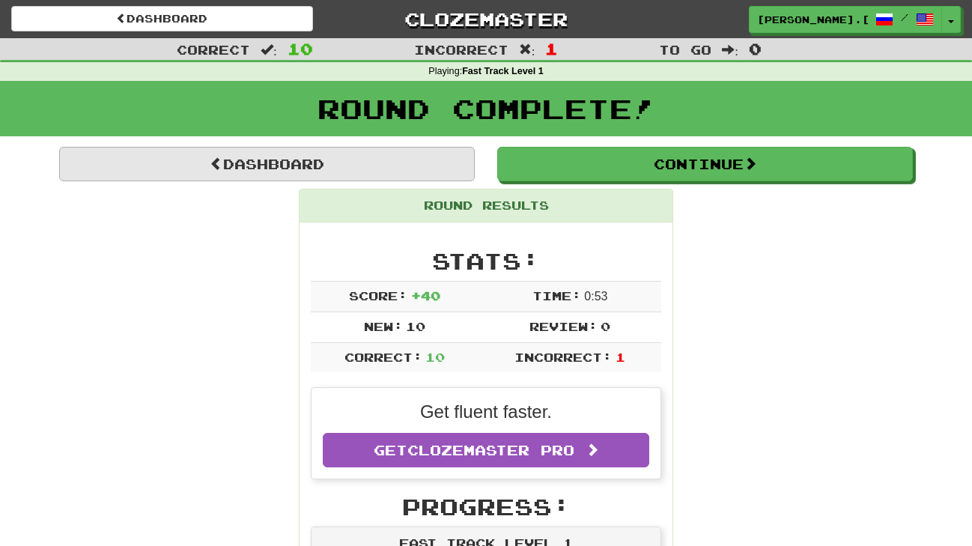
click at [363, 150] on link "Dashboard" at bounding box center [267, 164] width 416 height 34
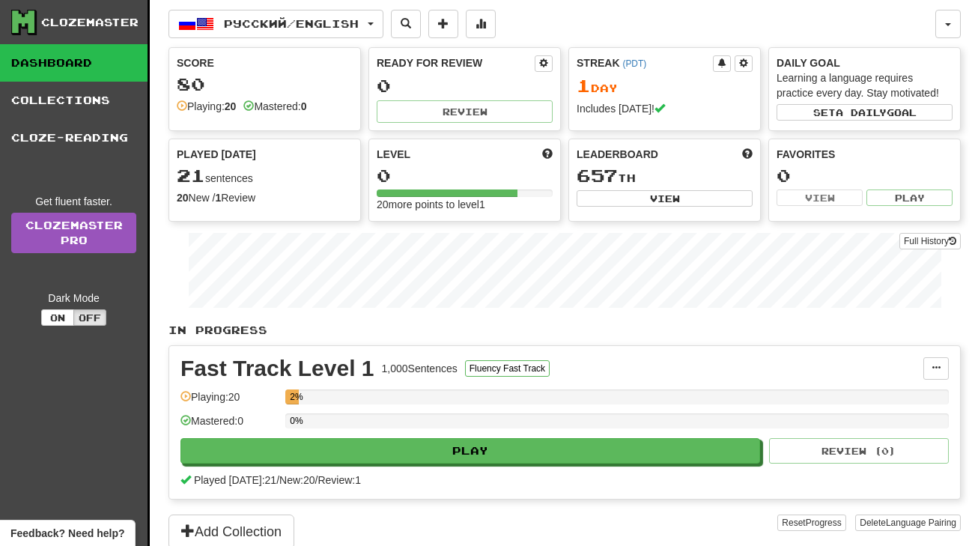
click at [73, 13] on div "Clozemaster" at bounding box center [79, 22] width 136 height 25
click at [940, 34] on button "button" at bounding box center [947, 24] width 25 height 28
